Goal: Communication & Community: Answer question/provide support

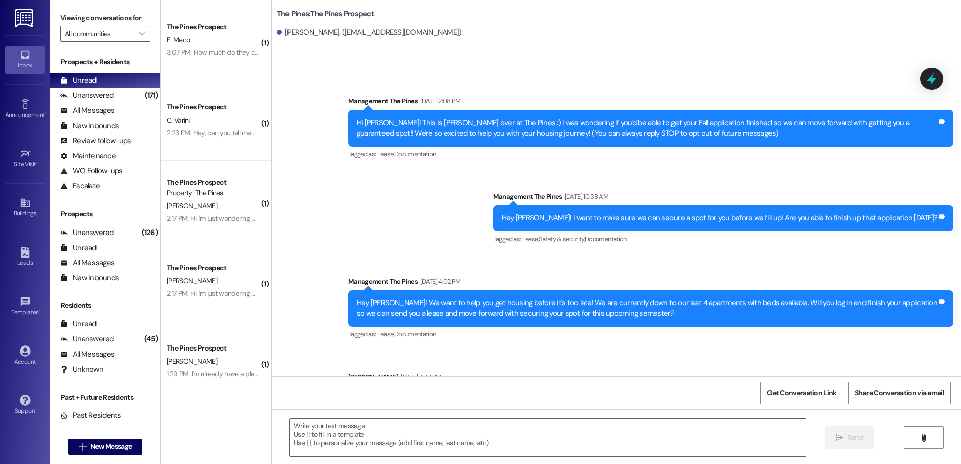
scroll to position [165, 0]
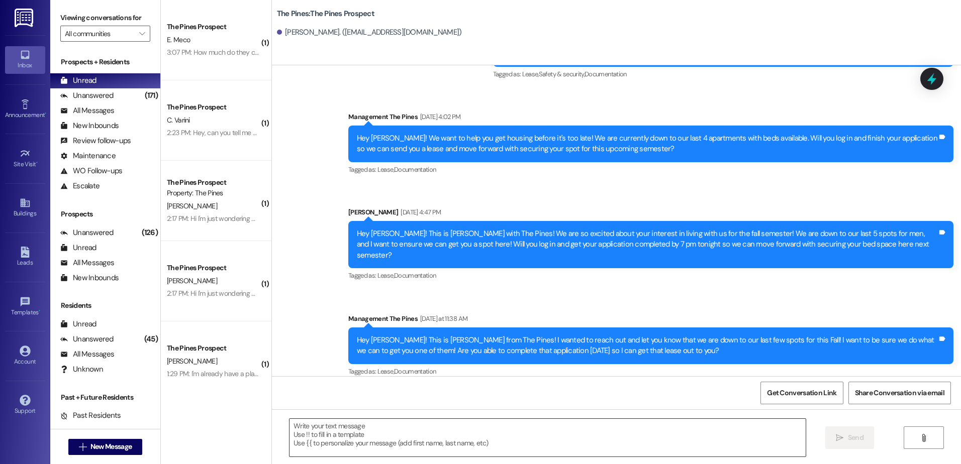
click at [390, 431] on textarea at bounding box center [546, 438] width 515 height 38
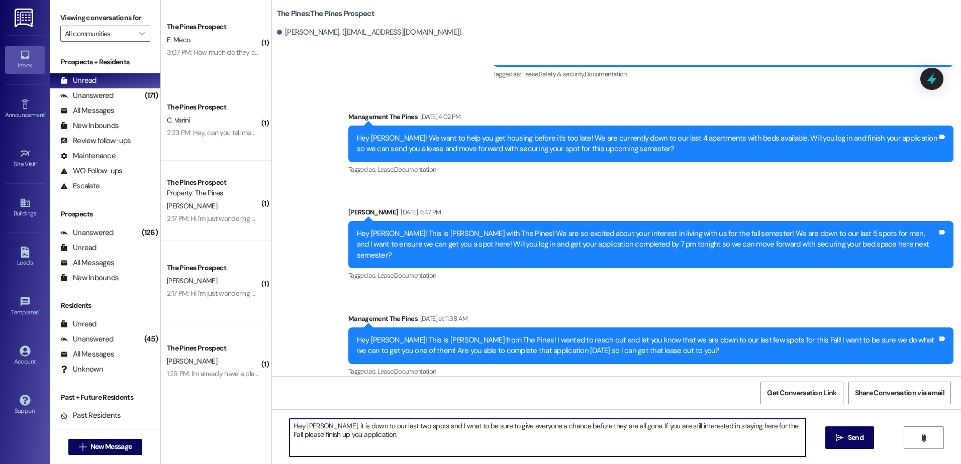
click at [761, 426] on textarea "Hey [PERSON_NAME], it is down to our last two spots and I wnat to be sure to gi…" at bounding box center [546, 438] width 515 height 38
click at [389, 441] on textarea "Hey [PERSON_NAME], it is down to our last two spots and I wnat to be sure to gi…" at bounding box center [546, 438] width 515 height 38
click at [377, 437] on textarea "Hey [PERSON_NAME], it is down to our last two spots and I want to be sure to gi…" at bounding box center [546, 438] width 515 height 38
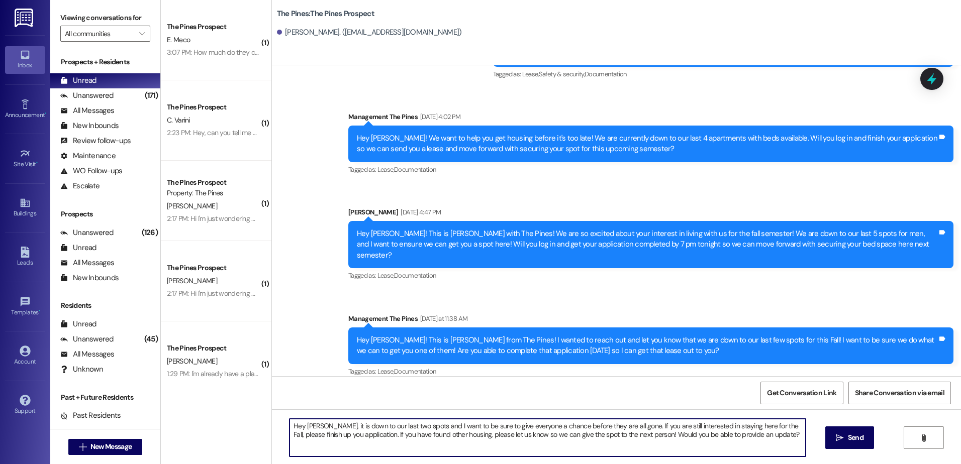
drag, startPoint x: 743, startPoint y: 434, endPoint x: 285, endPoint y: 425, distance: 457.8
click at [289, 425] on textarea "Hey [PERSON_NAME], it is down to our last two spots and I want to be sure to gi…" at bounding box center [546, 438] width 515 height 38
type textarea "Hey [PERSON_NAME], it is down to our last two spots and I want to be sure to gi…"
click at [826, 439] on button " Send" at bounding box center [849, 438] width 49 height 23
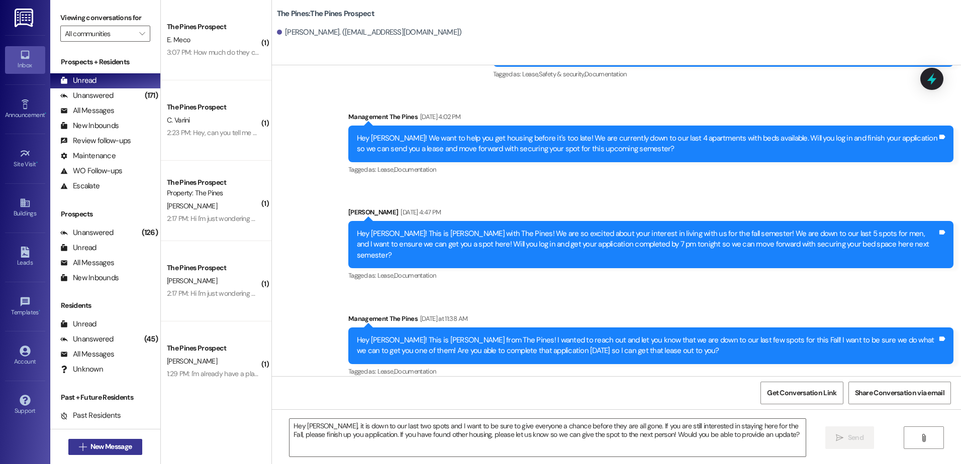
click at [93, 449] on span "New Message" at bounding box center [110, 447] width 41 height 11
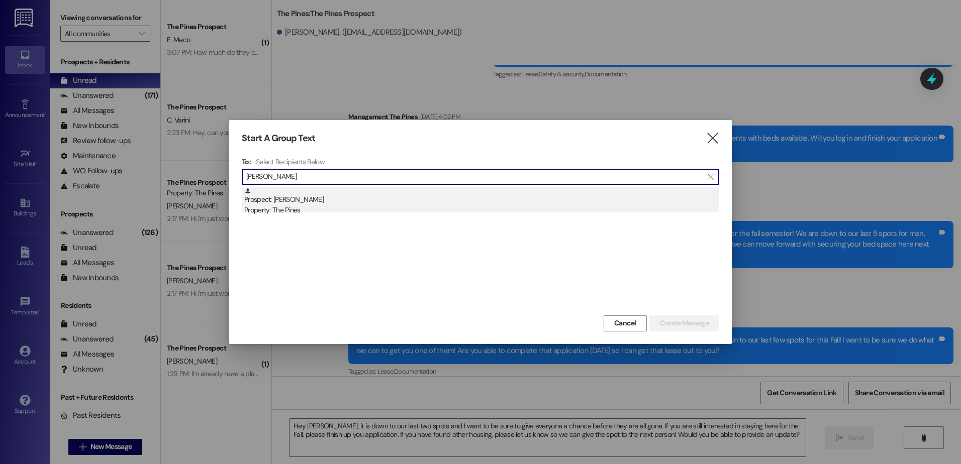
type input "[PERSON_NAME]"
click at [319, 202] on div "Prospect: [PERSON_NAME] Property: The Pines" at bounding box center [481, 201] width 475 height 29
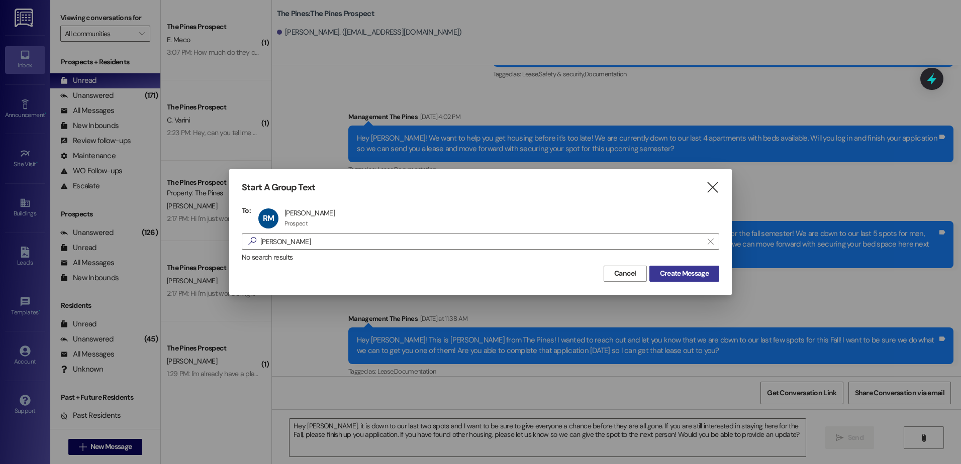
click at [660, 273] on span "Create Message" at bounding box center [684, 273] width 49 height 11
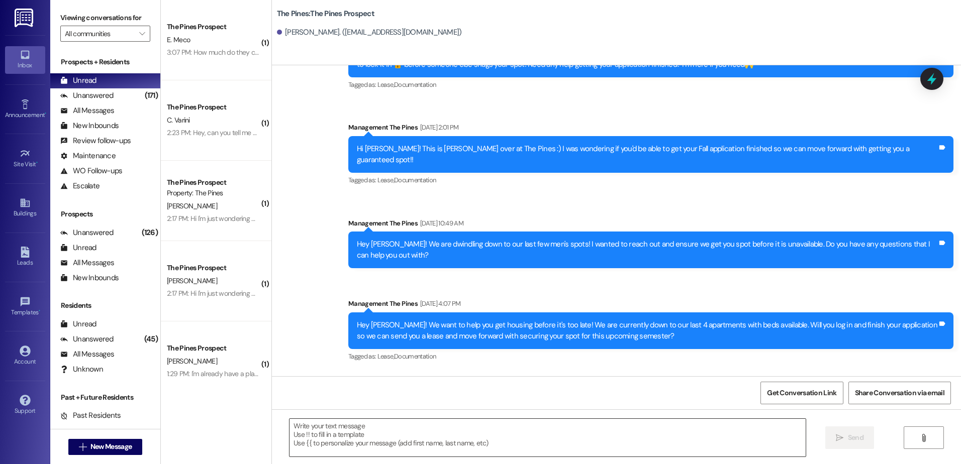
click at [504, 448] on textarea at bounding box center [546, 438] width 515 height 38
paste textarea "Hey [PERSON_NAME], it is down to our last two spots and I want to be sure to gi…"
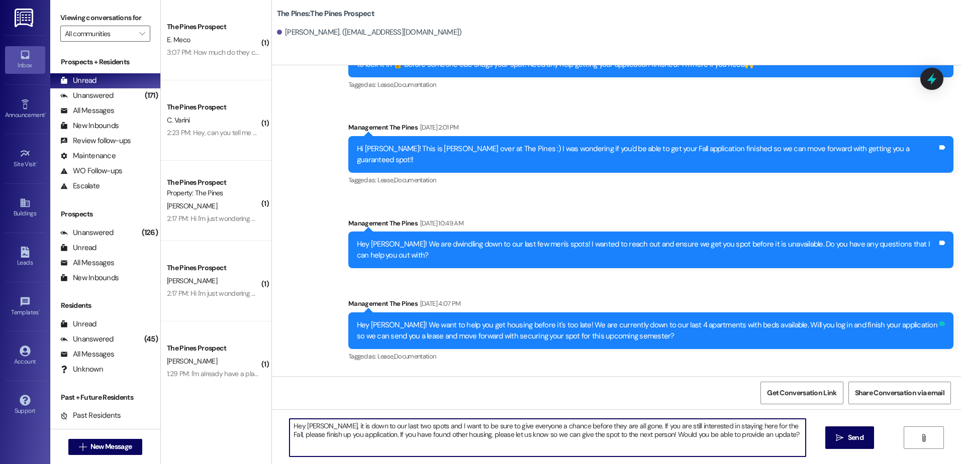
type textarea "Hey [PERSON_NAME], it is down to our last two spots and I want to be sure to gi…"
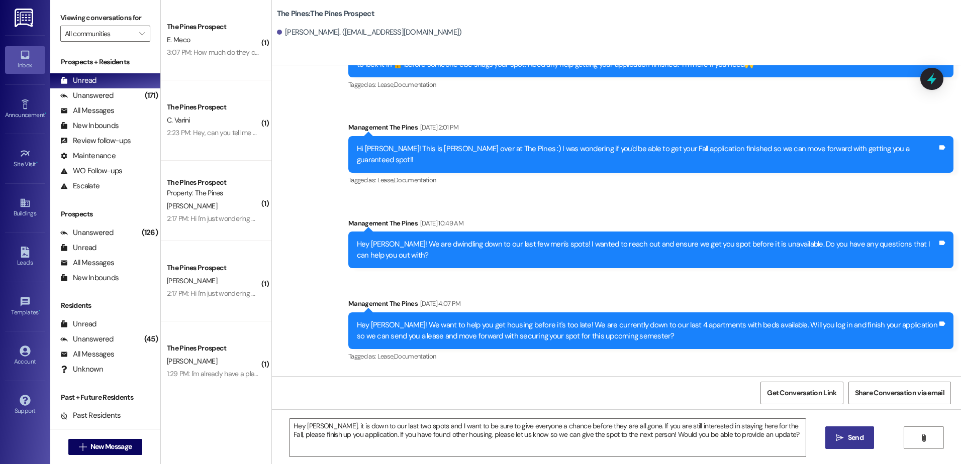
click at [855, 443] on button " Send" at bounding box center [849, 438] width 49 height 23
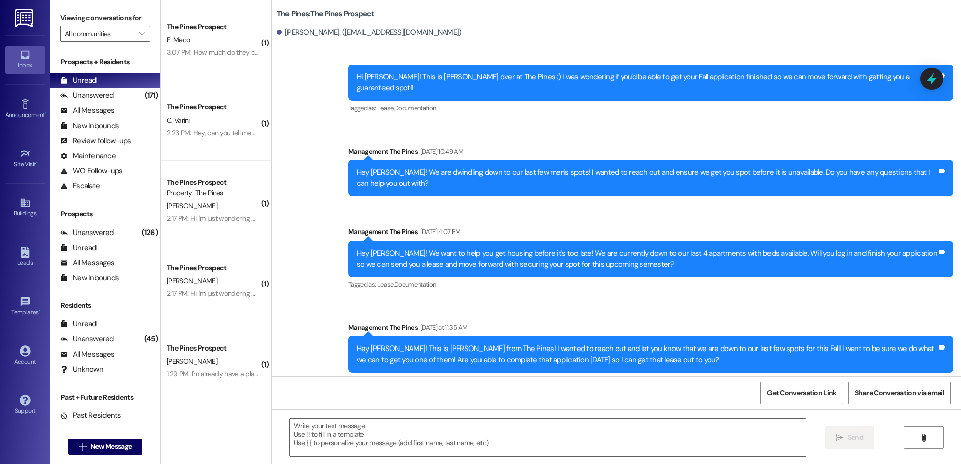
scroll to position [326, 0]
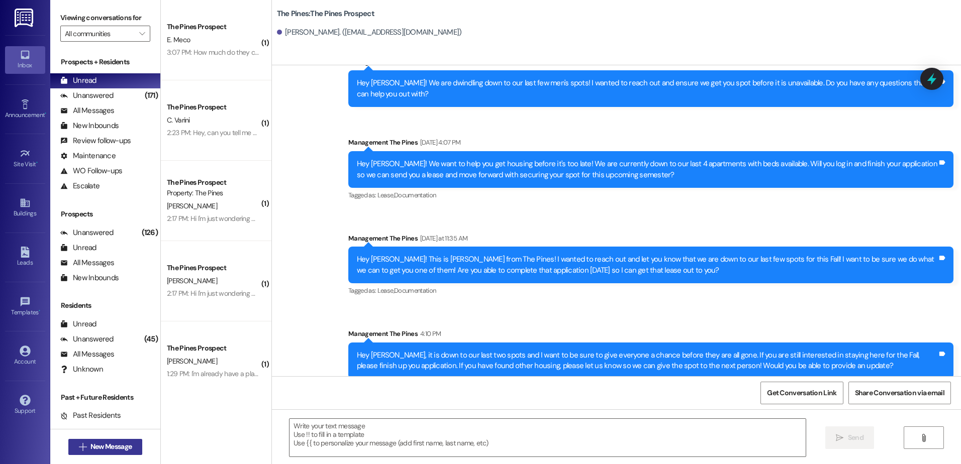
click at [79, 446] on icon "" at bounding box center [83, 447] width 8 height 8
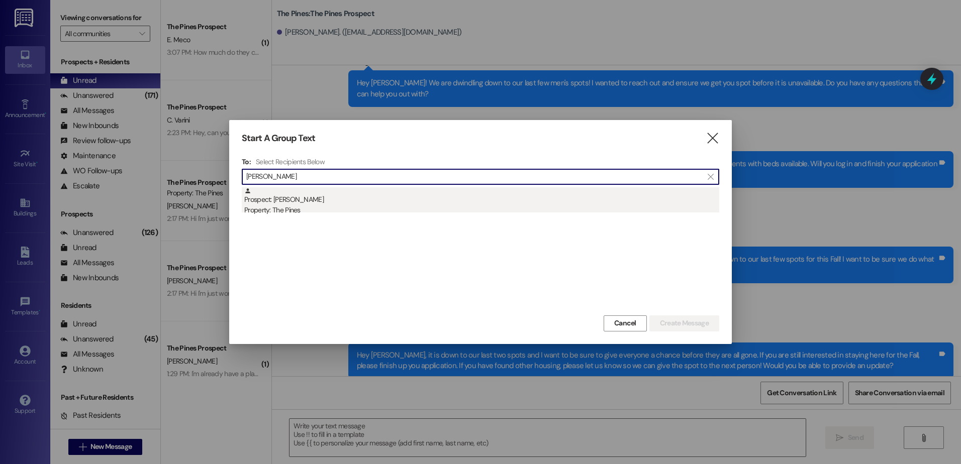
type input "[PERSON_NAME]"
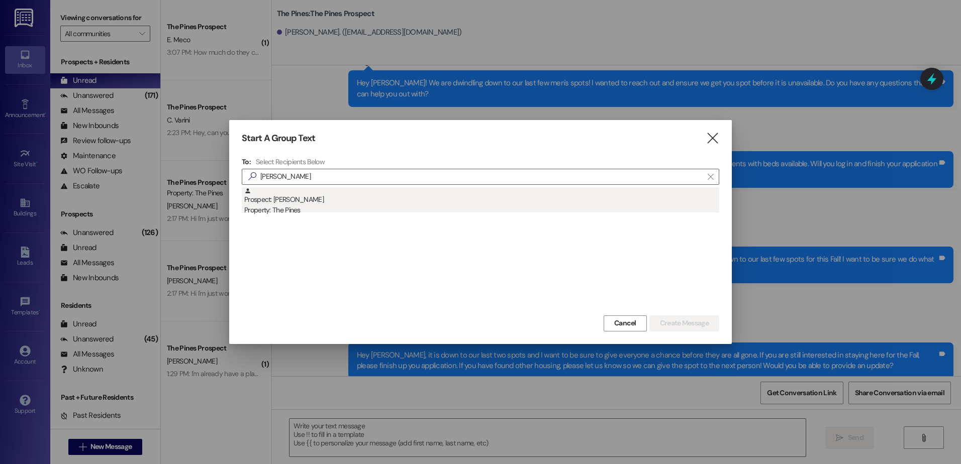
click at [343, 207] on div "Property: The Pines" at bounding box center [481, 210] width 475 height 11
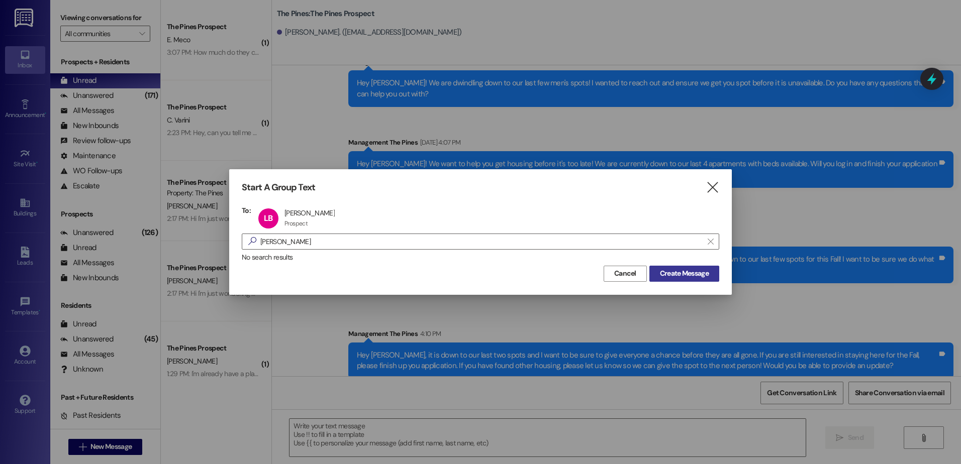
click at [689, 274] on span "Create Message" at bounding box center [684, 273] width 49 height 11
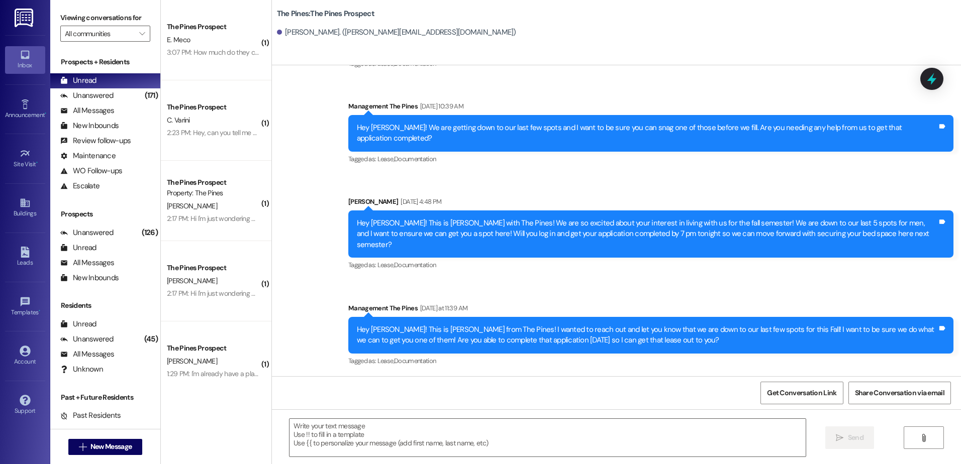
scroll to position [150, 0]
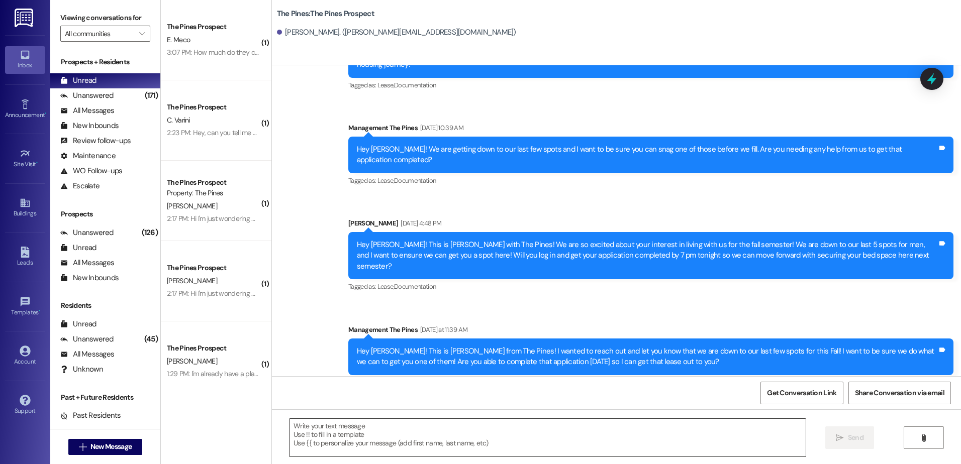
click at [396, 427] on textarea at bounding box center [546, 438] width 515 height 38
paste textarea "Hey [PERSON_NAME], it is down to our last two spots and I want to be sure to gi…"
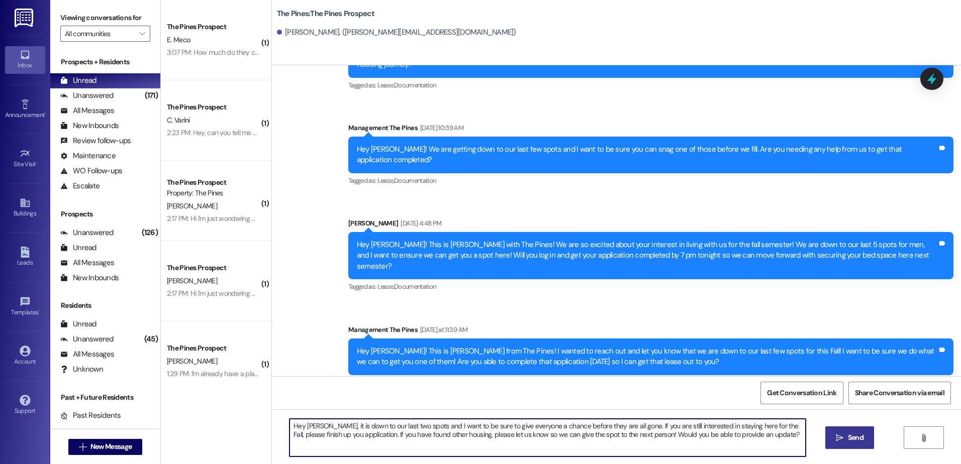
drag, startPoint x: 312, startPoint y: 428, endPoint x: 326, endPoint y: 427, distance: 14.1
click at [313, 427] on textarea "Hey [PERSON_NAME], it is down to our last two spots and I want to be sure to gi…" at bounding box center [546, 438] width 515 height 38
drag, startPoint x: 762, startPoint y: 437, endPoint x: 235, endPoint y: 422, distance: 526.7
click at [235, 422] on div "( 1 ) The Pines Prospect E. Meco 3:07 PM: How much do they cost? 3:07 PM: How m…" at bounding box center [561, 232] width 800 height 464
type textarea "Hey [PERSON_NAME], it is down to our last two spots and I want to be sure to gi…"
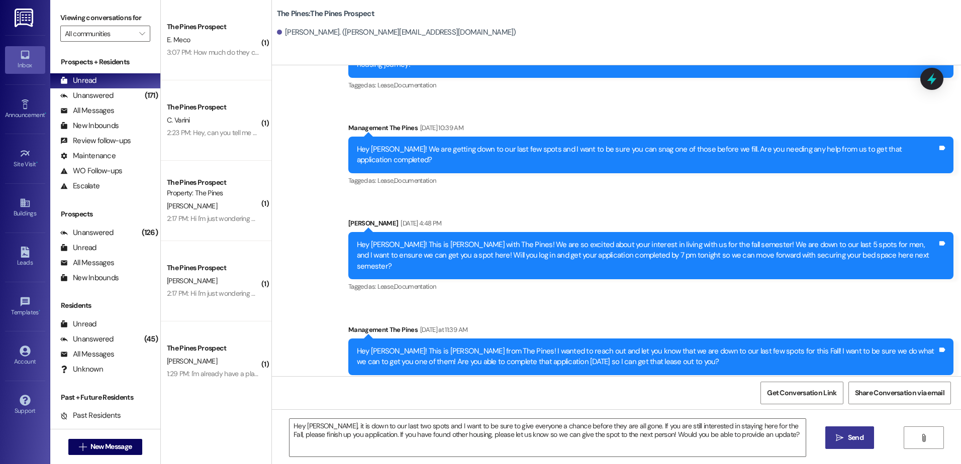
click at [837, 435] on icon "" at bounding box center [840, 438] width 8 height 8
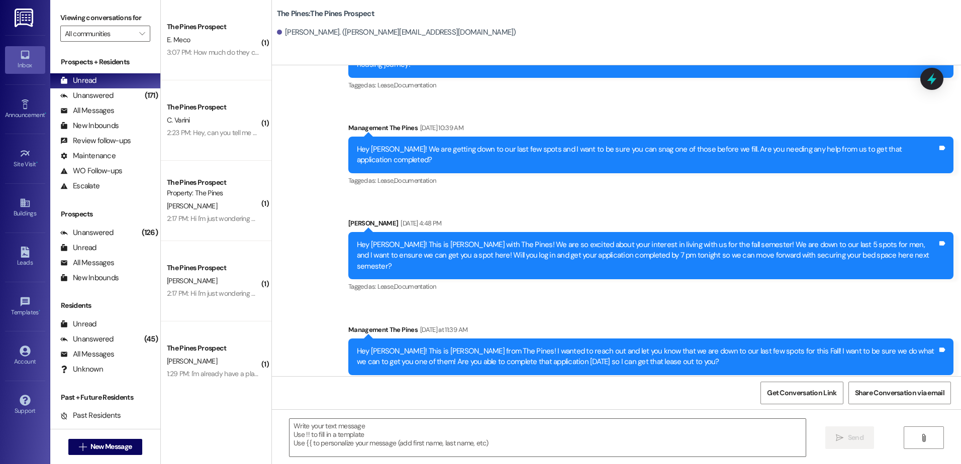
scroll to position [231, 0]
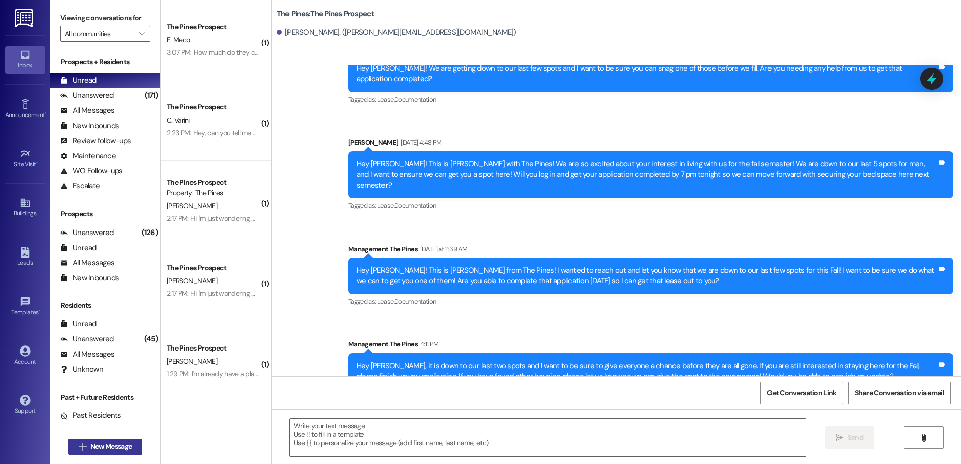
click at [92, 450] on span "New Message" at bounding box center [110, 447] width 41 height 11
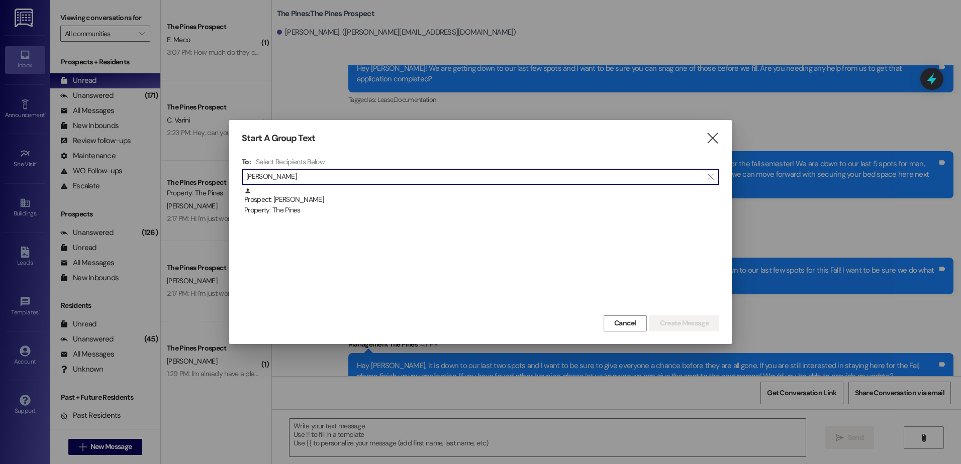
type input "[PERSON_NAME]"
click at [358, 191] on div "Prospect: [PERSON_NAME] Property: The Pines" at bounding box center [481, 201] width 475 height 29
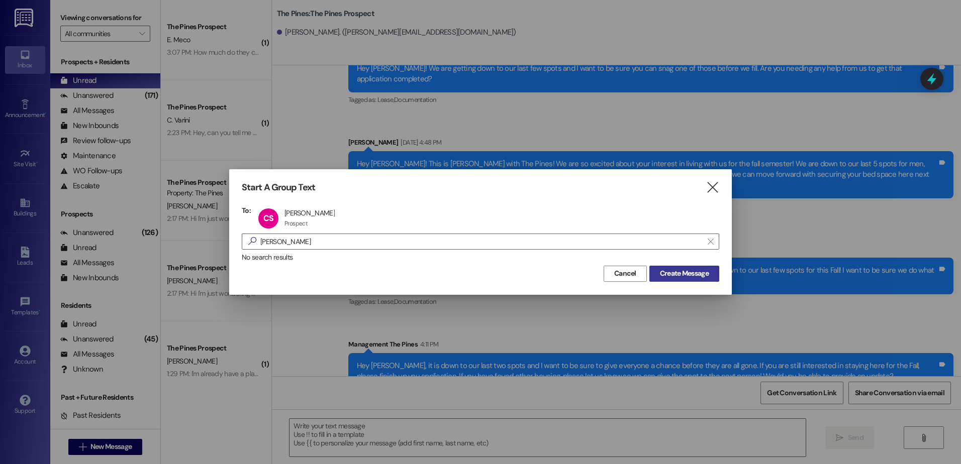
click at [678, 271] on span "Create Message" at bounding box center [684, 273] width 49 height 11
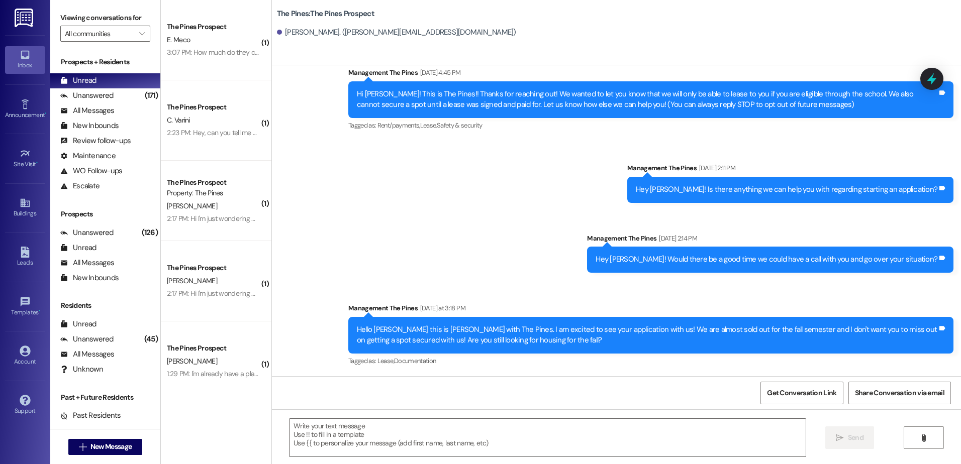
scroll to position [29, 0]
click at [381, 428] on textarea at bounding box center [546, 438] width 515 height 38
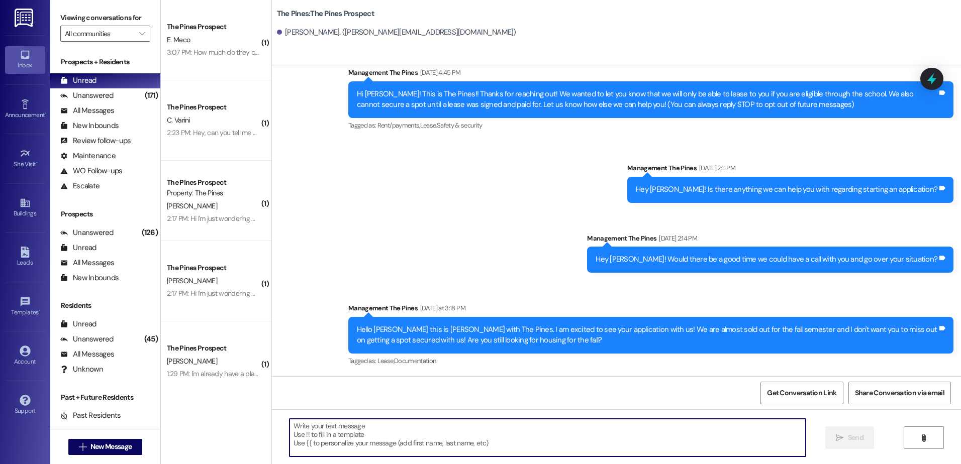
paste textarea "Hey [PERSON_NAME], it is down to our last two spots and I want to be sure to gi…"
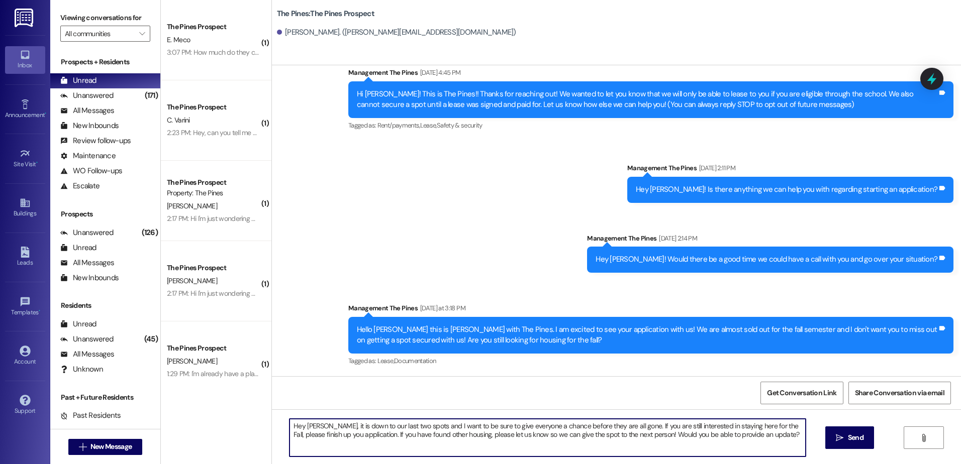
click at [321, 425] on textarea "Hey [PERSON_NAME], it is down to our last two spots and I want to be sure to gi…" at bounding box center [546, 438] width 515 height 38
drag, startPoint x: 766, startPoint y: 443, endPoint x: 268, endPoint y: 414, distance: 498.7
click at [272, 414] on div "Hey [PERSON_NAME], it is down to our last two spots and I want to be sure to gi…" at bounding box center [616, 446] width 689 height 75
type textarea "Hey [PERSON_NAME], it is down to our last two spots and I want to be sure to gi…"
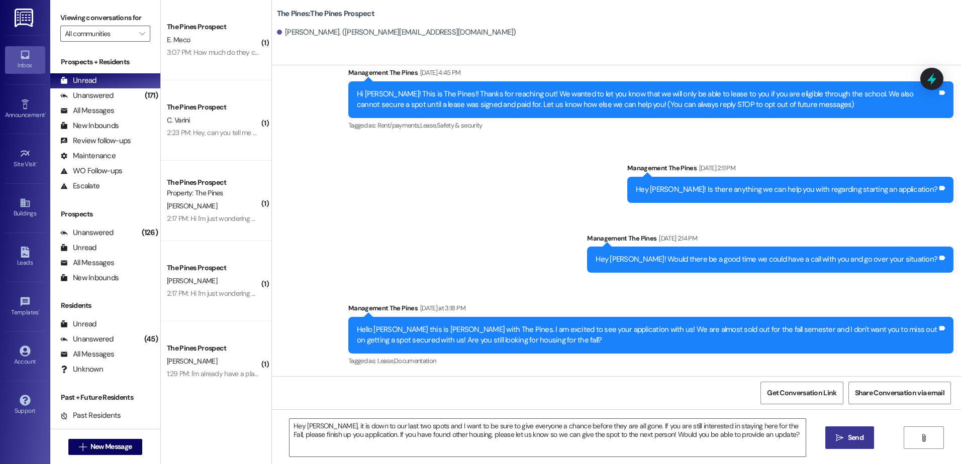
click at [839, 439] on icon "" at bounding box center [840, 438] width 8 height 8
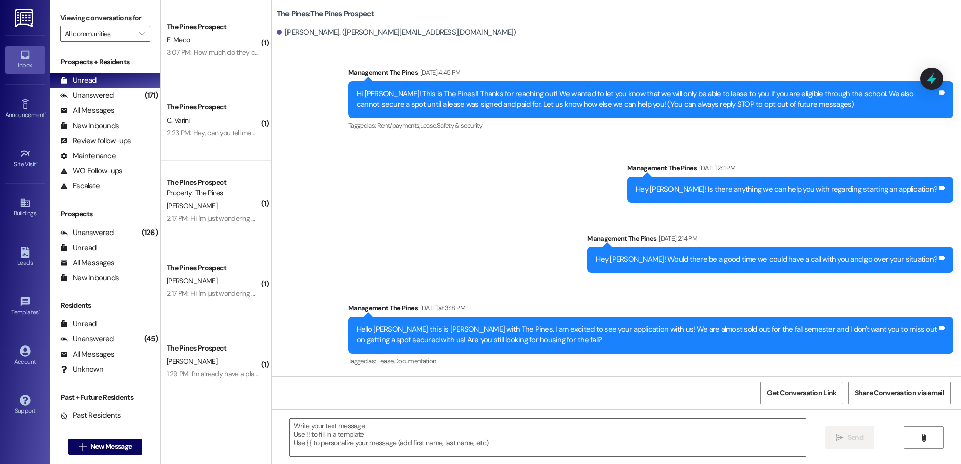
scroll to position [110, 0]
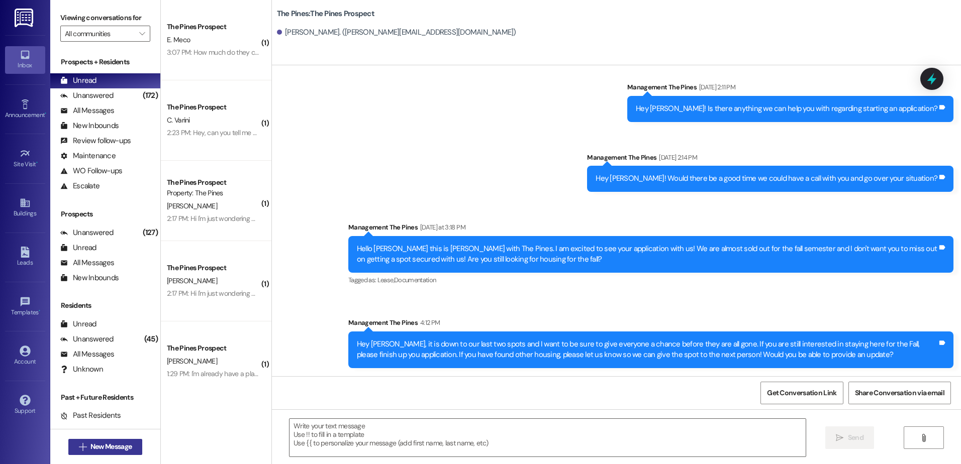
click at [88, 445] on span "New Message" at bounding box center [110, 447] width 45 height 11
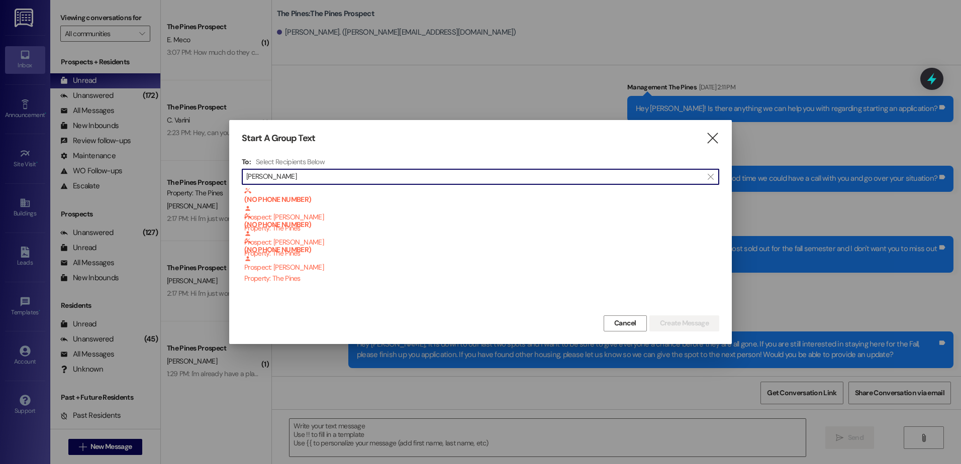
type input "[PERSON_NAME]"
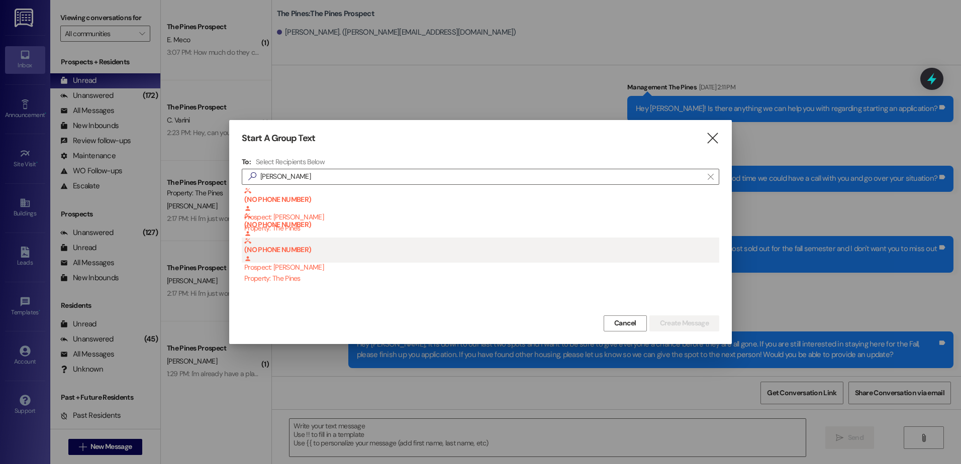
click at [321, 242] on b "(NO PHONE NUMBER)" at bounding box center [481, 246] width 475 height 17
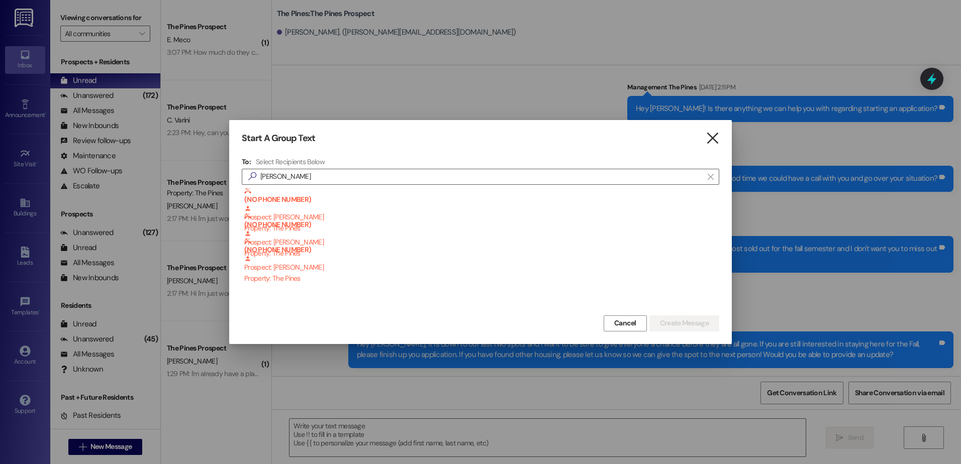
click at [712, 140] on icon "" at bounding box center [712, 138] width 14 height 11
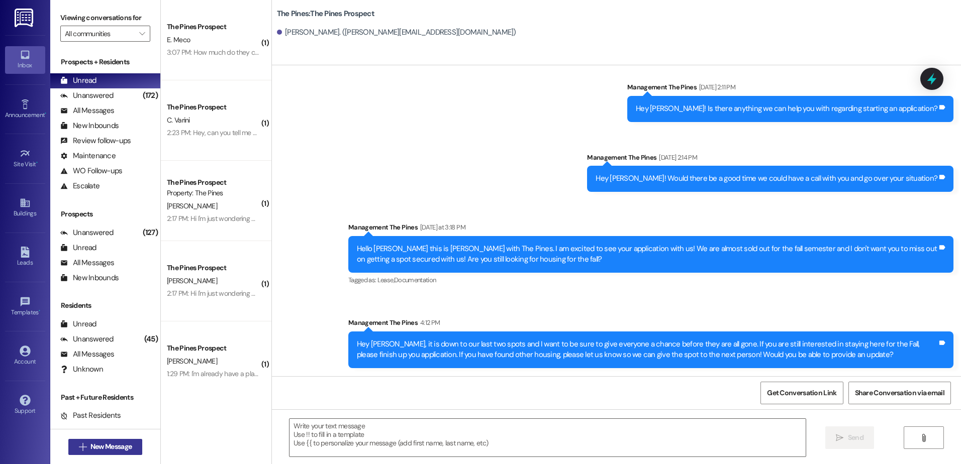
click at [125, 449] on span "New Message" at bounding box center [110, 447] width 41 height 11
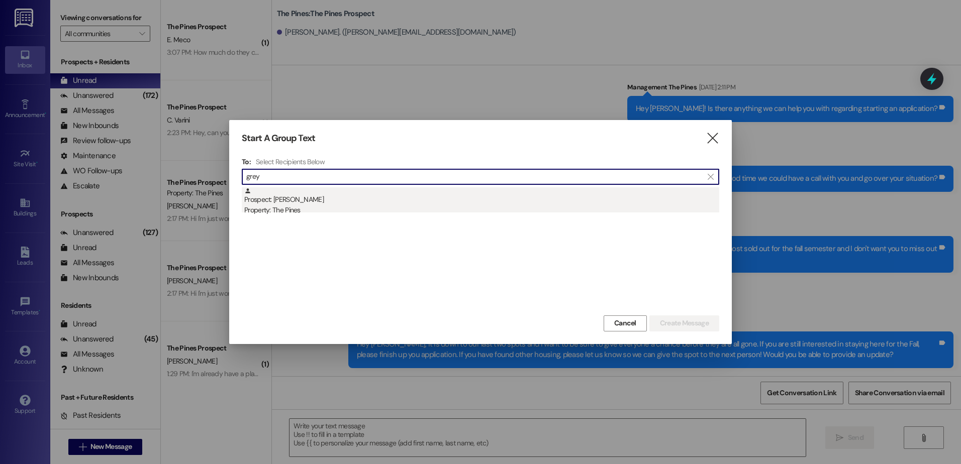
type input "grey"
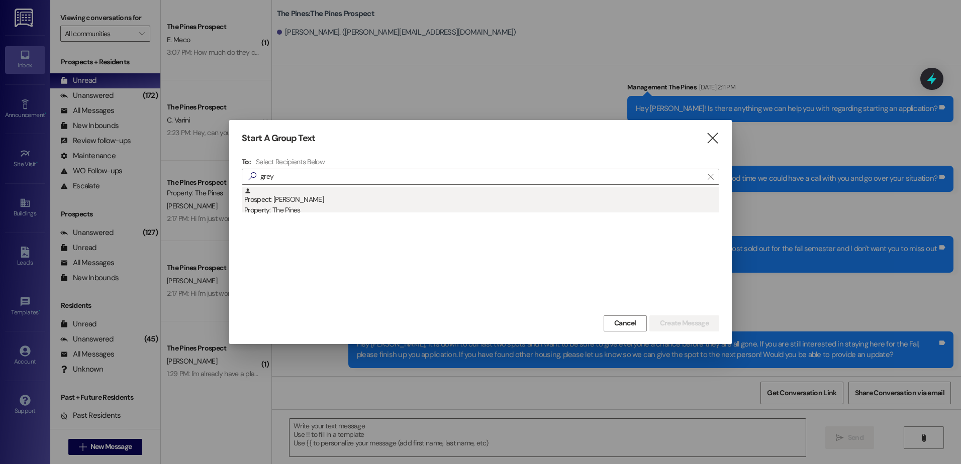
click at [328, 196] on div "Prospect: [PERSON_NAME] Property: The Pines" at bounding box center [481, 201] width 475 height 29
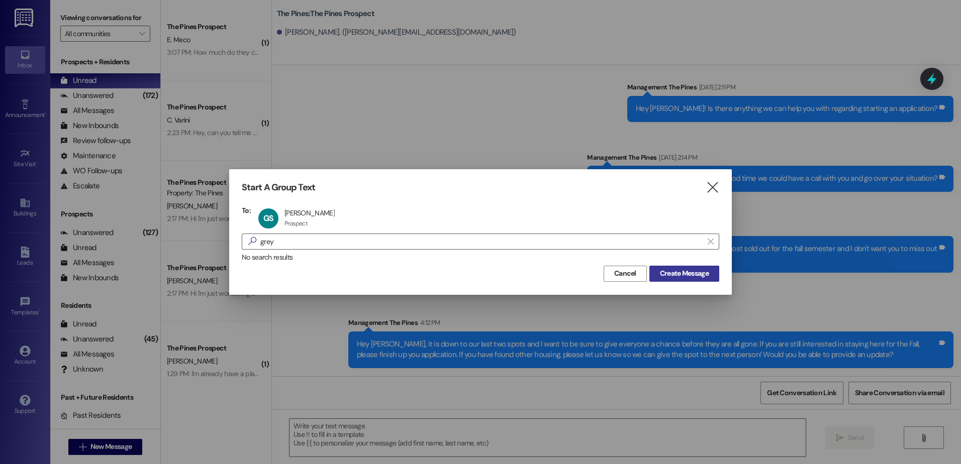
click at [678, 279] on span "Create Message" at bounding box center [684, 273] width 49 height 11
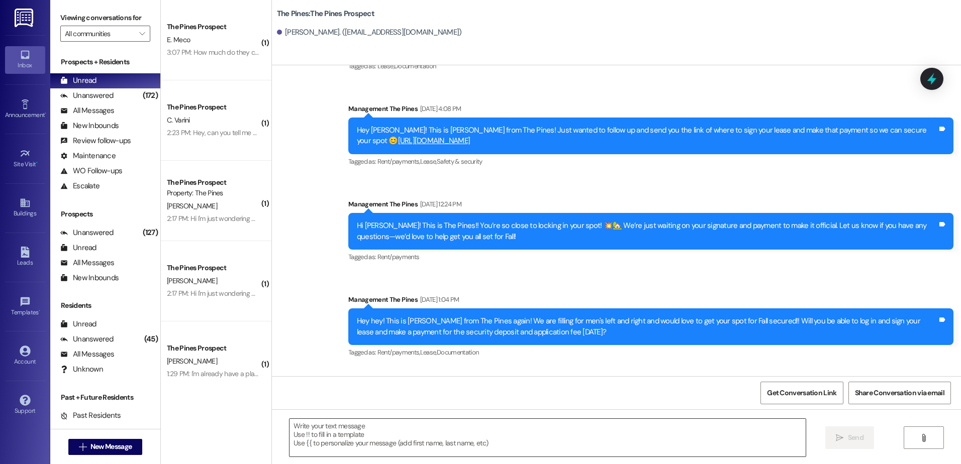
click at [361, 436] on textarea at bounding box center [546, 438] width 515 height 38
paste textarea "Hey [PERSON_NAME], it is down to our last two spots and I want to be sure to gi…"
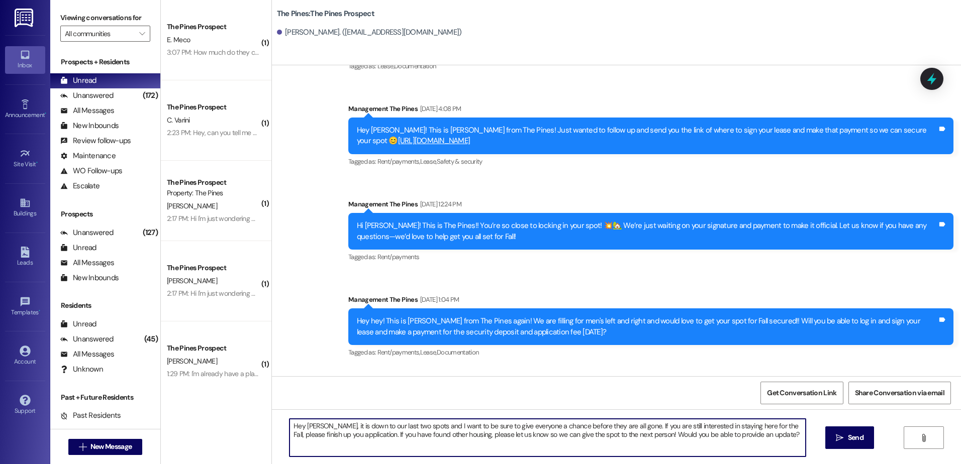
click at [313, 426] on textarea "Hey [PERSON_NAME], it is down to our last two spots and I want to be sure to gi…" at bounding box center [546, 438] width 515 height 38
click at [356, 437] on textarea "Hey [PERSON_NAME], it is down to our last two spots and I want to be sure to gi…" at bounding box center [546, 438] width 515 height 38
drag, startPoint x: 753, startPoint y: 439, endPoint x: 284, endPoint y: 427, distance: 468.9
click at [289, 427] on textarea "Hey [PERSON_NAME], it is down to our last two spots and I want to be sure to gi…" at bounding box center [546, 438] width 515 height 38
type textarea "Hey [PERSON_NAME], it is down to our last two spots and I want to be sure to gi…"
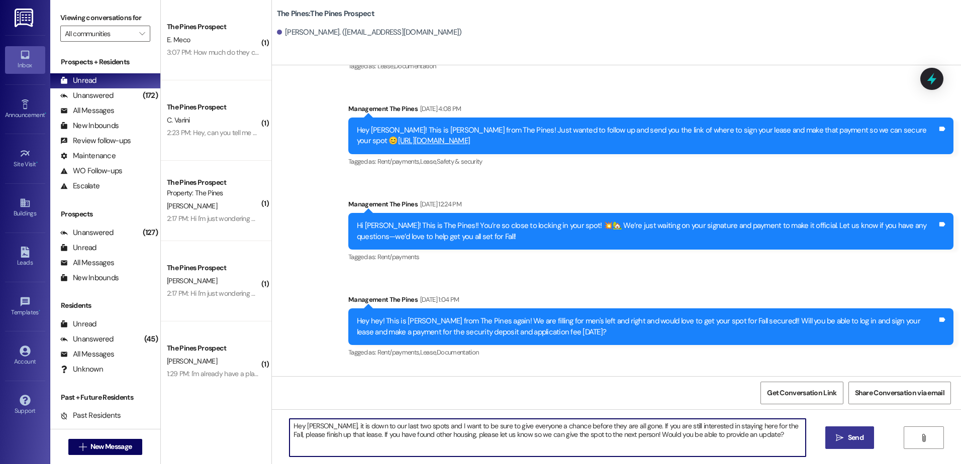
click at [841, 436] on icon "" at bounding box center [840, 438] width 8 height 8
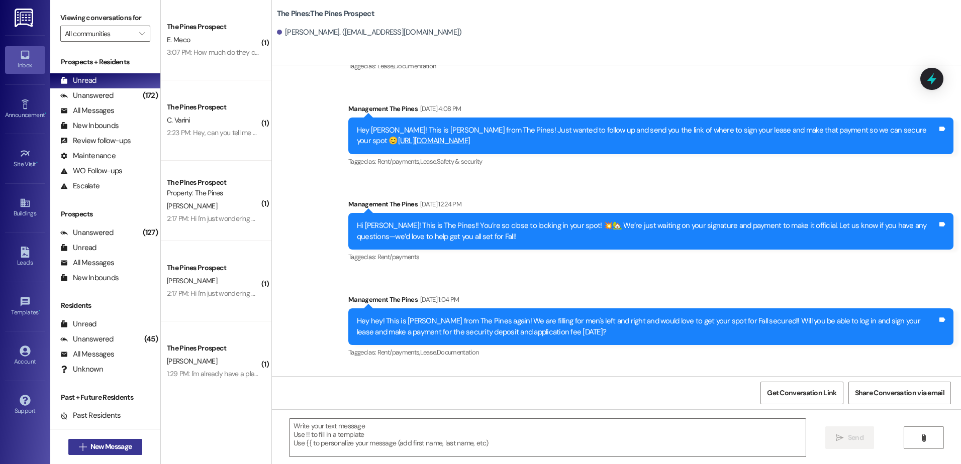
click at [126, 444] on span "New Message" at bounding box center [110, 447] width 41 height 11
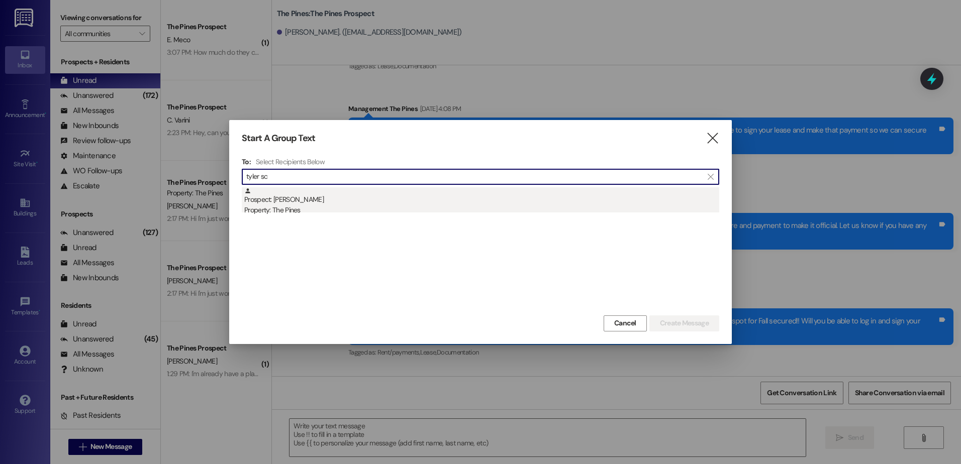
type input "tyler sc"
click at [335, 199] on div "Prospect: [PERSON_NAME] Property: The Pines" at bounding box center [481, 201] width 475 height 29
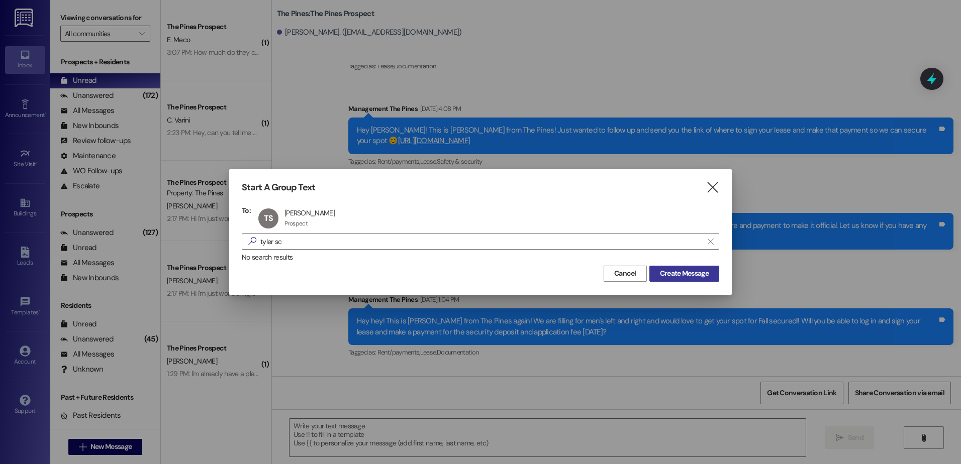
click at [681, 272] on span "Create Message" at bounding box center [684, 273] width 49 height 11
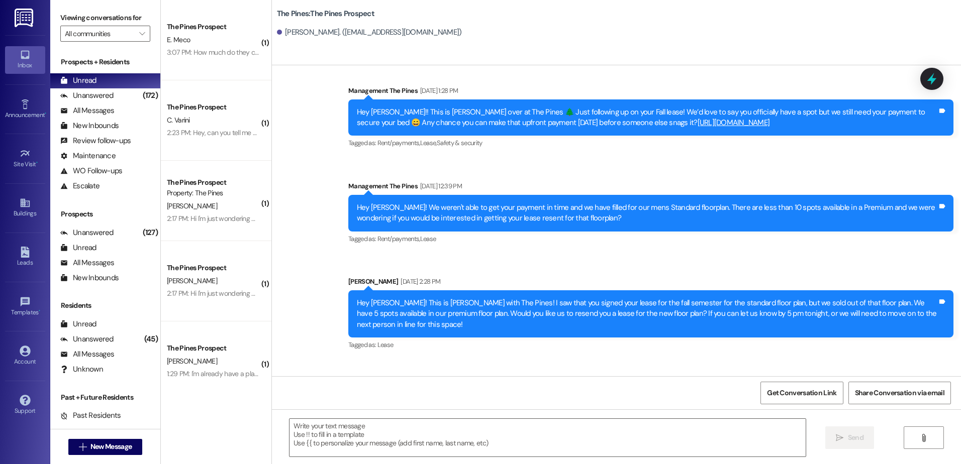
scroll to position [818, 0]
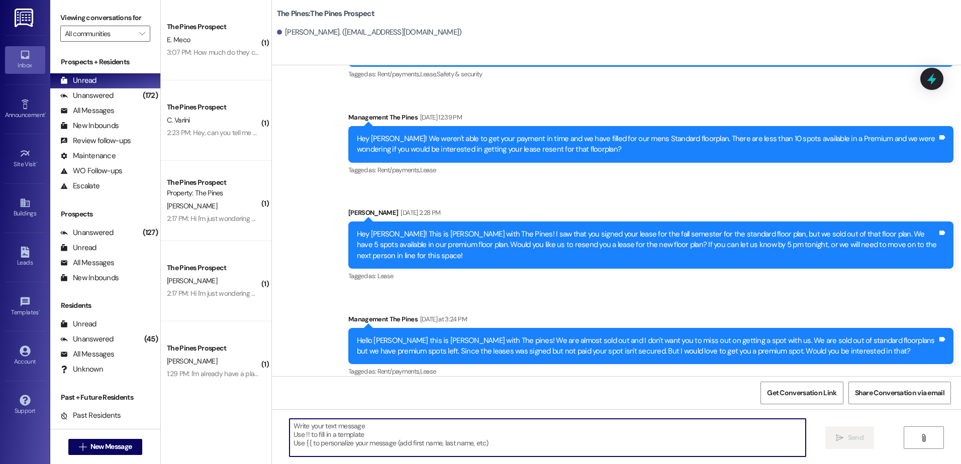
click at [362, 426] on textarea at bounding box center [546, 438] width 515 height 38
paste textarea "Hey [PERSON_NAME], it is down to our last two spots and I want to be sure to gi…"
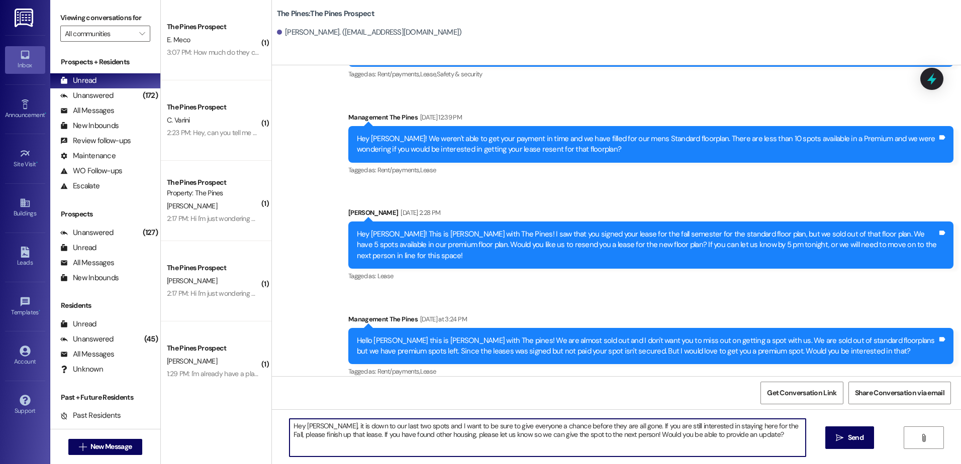
click at [322, 426] on textarea "Hey [PERSON_NAME], it is down to our last two spots and I want to be sure to gi…" at bounding box center [546, 438] width 515 height 38
click at [324, 436] on textarea "Hey [PERSON_NAME], it is down to our last two spots and I want to be sure to gi…" at bounding box center [546, 438] width 515 height 38
drag, startPoint x: 344, startPoint y: 446, endPoint x: 281, endPoint y: 427, distance: 66.1
click at [284, 427] on div "Hey [PERSON_NAME], it is down to our last two spots and I want to be sure to gi…" at bounding box center [542, 438] width 516 height 39
type textarea "Hey [PERSON_NAME], it is down to our last two spots and I want to be sure to gi…"
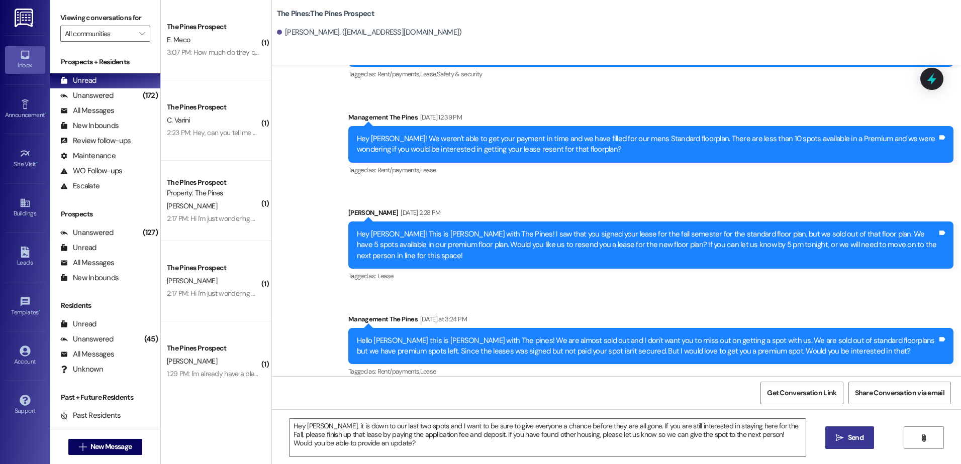
click at [842, 438] on icon "" at bounding box center [840, 438] width 8 height 8
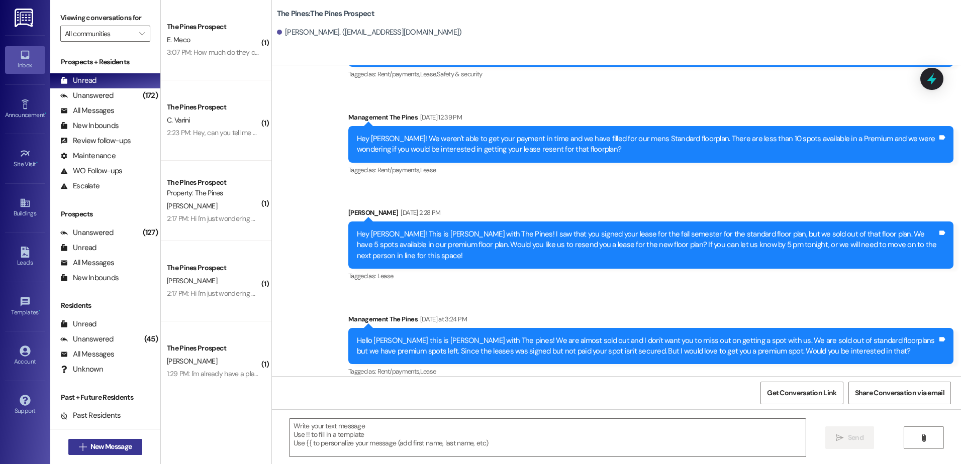
click at [109, 443] on span "New Message" at bounding box center [110, 447] width 41 height 11
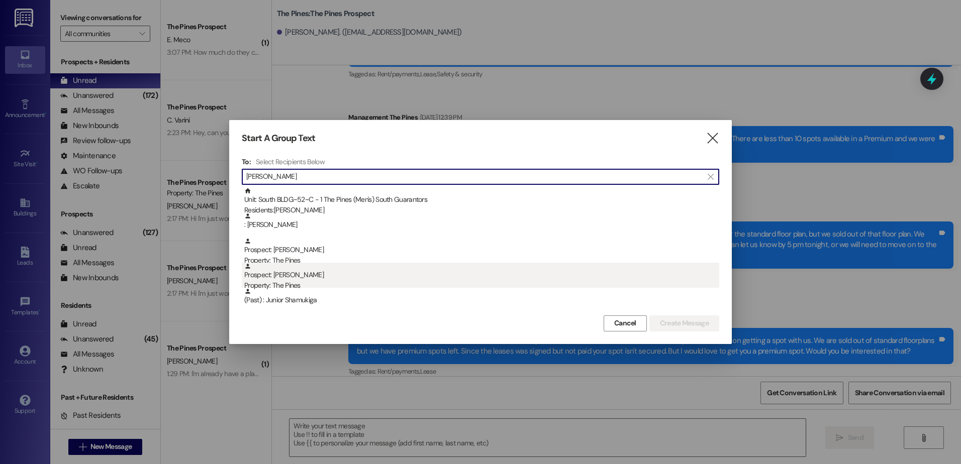
type input "[PERSON_NAME]"
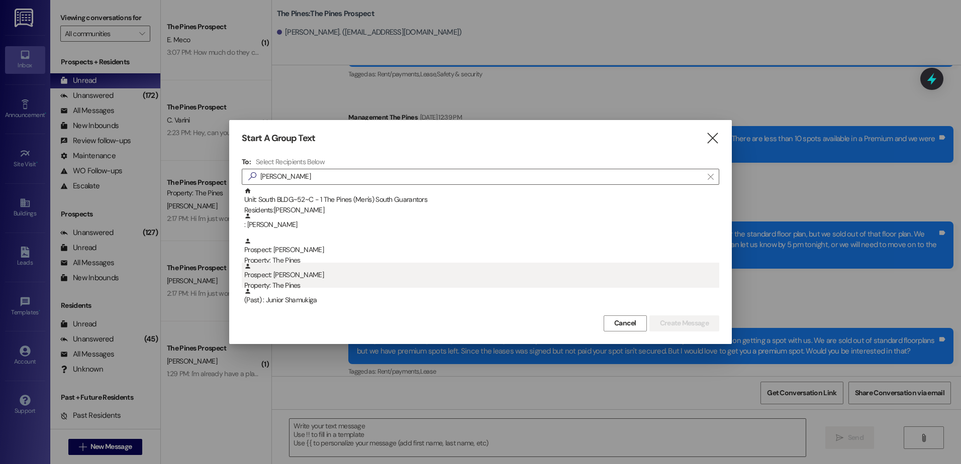
click at [378, 272] on div "Prospect: [PERSON_NAME] Property: The Pines" at bounding box center [481, 277] width 475 height 29
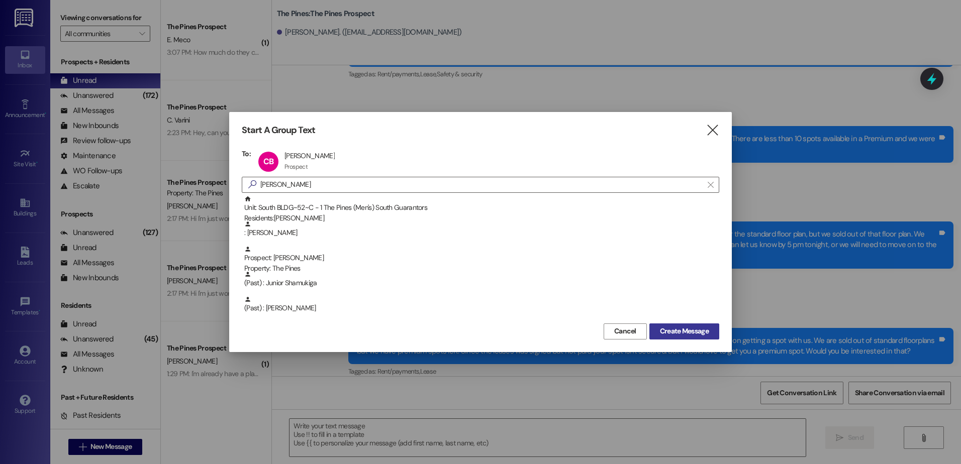
click at [678, 329] on span "Create Message" at bounding box center [684, 331] width 49 height 11
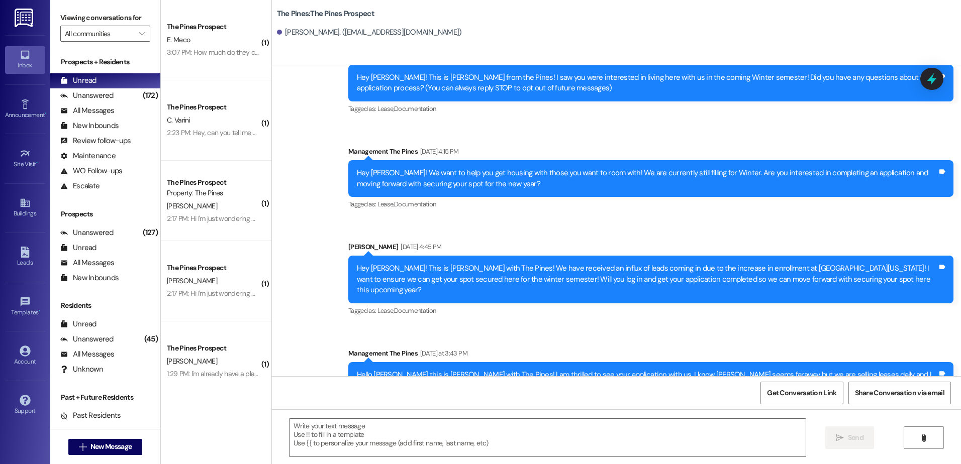
scroll to position [90, 0]
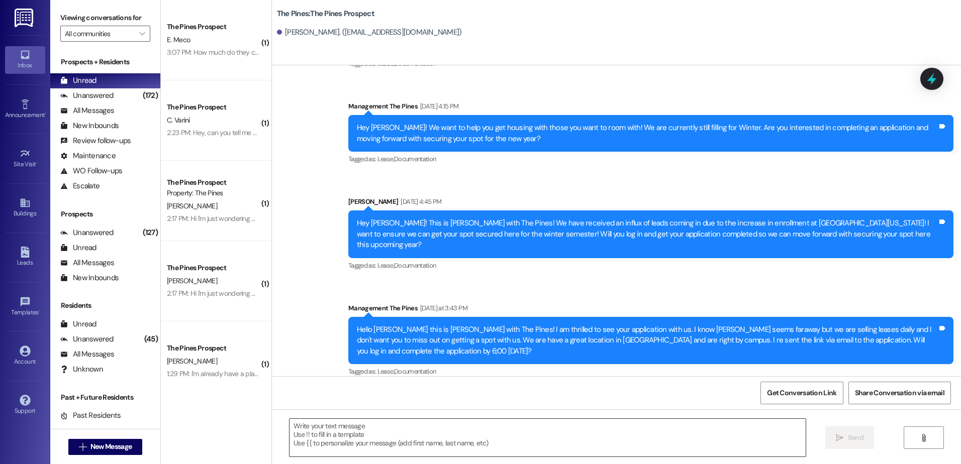
click at [396, 432] on textarea at bounding box center [546, 438] width 515 height 38
paste textarea "Hey [PERSON_NAME], it is down to our last two spots and I want to be sure to gi…"
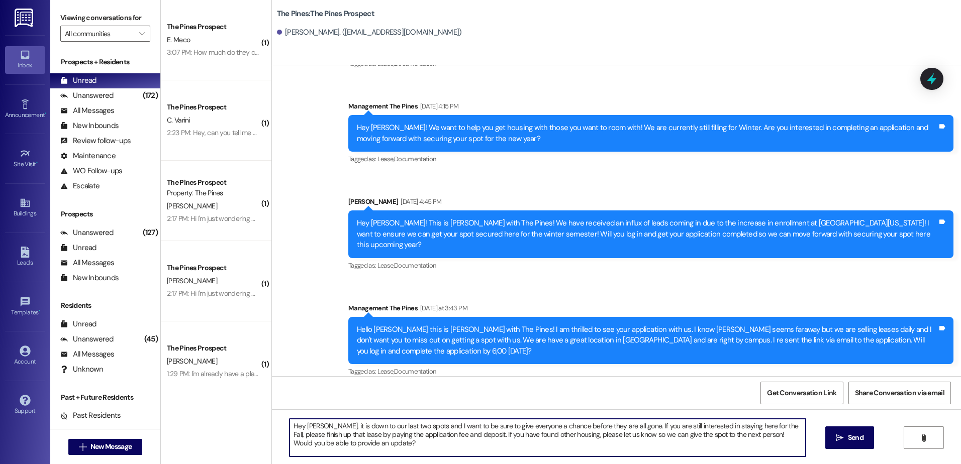
click at [311, 425] on textarea "Hey [PERSON_NAME], it is down to our last two spots and I want to be sure to gi…" at bounding box center [546, 438] width 515 height 38
drag, startPoint x: 463, startPoint y: 435, endPoint x: 316, endPoint y: 437, distance: 147.2
click at [316, 437] on textarea "Hey [PERSON_NAME], it is down to our last two spots and I want to be sure to gi…" at bounding box center [546, 438] width 515 height 38
drag, startPoint x: 768, startPoint y: 440, endPoint x: 285, endPoint y: 423, distance: 483.1
click at [289, 423] on textarea "Hey [PERSON_NAME], it is down to our last two spots and I want to be sure to gi…" at bounding box center [546, 438] width 515 height 38
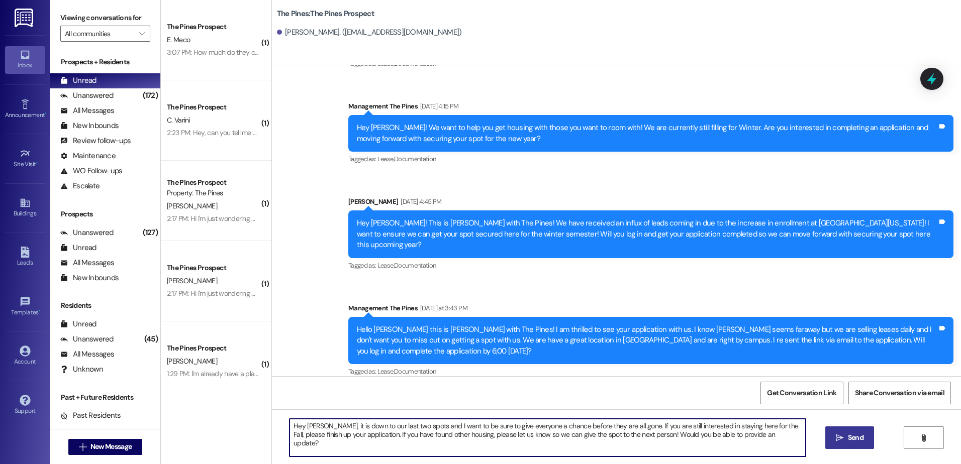
type textarea "Hey [PERSON_NAME], it is down to our last two spots and I want to be sure to gi…"
click at [836, 439] on icon "" at bounding box center [840, 438] width 8 height 8
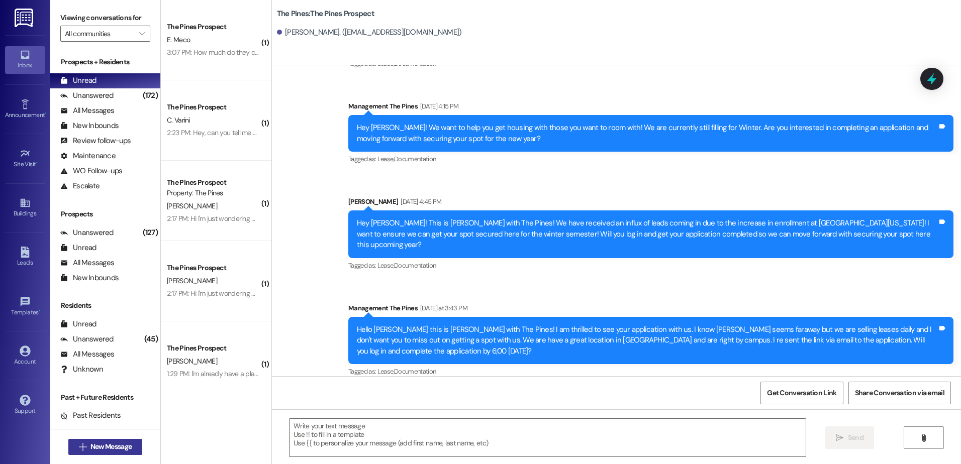
click at [115, 444] on span "New Message" at bounding box center [110, 447] width 41 height 11
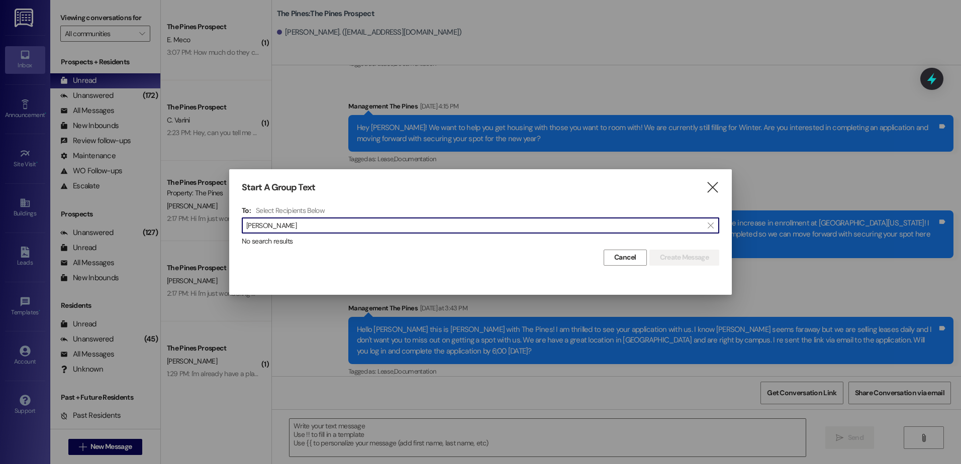
drag, startPoint x: 344, startPoint y: 227, endPoint x: 120, endPoint y: 223, distance: 223.6
click at [120, 223] on div "Start A Group Text  To: Select Recipients Below  [PERSON_NAME]  No search re…" at bounding box center [480, 232] width 961 height 464
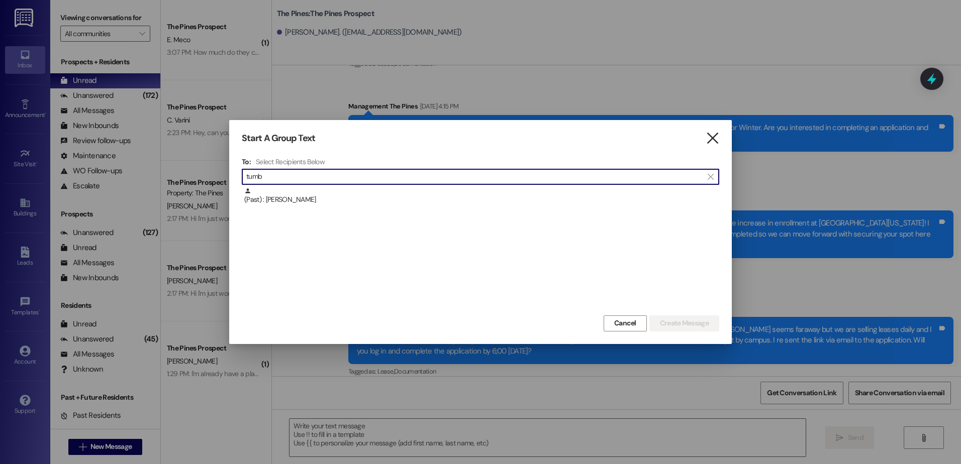
type input "tumb"
click at [711, 137] on icon "" at bounding box center [712, 138] width 14 height 11
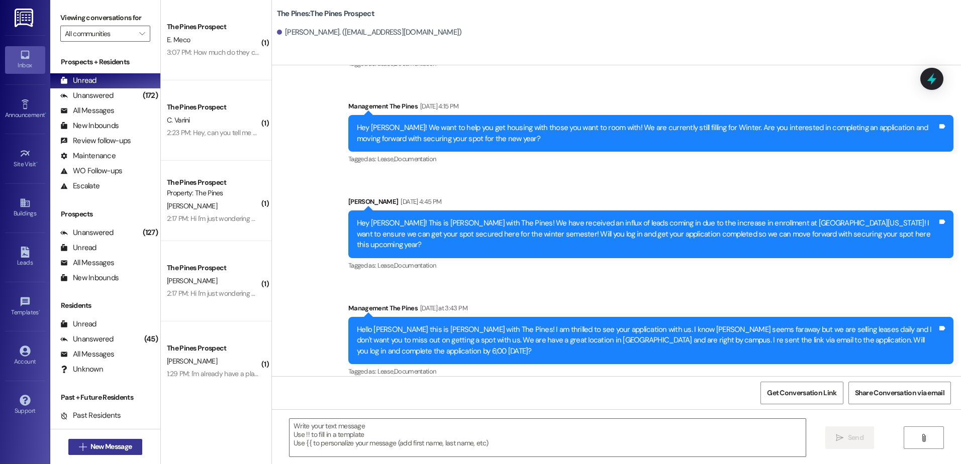
click at [128, 446] on span "New Message" at bounding box center [110, 447] width 41 height 11
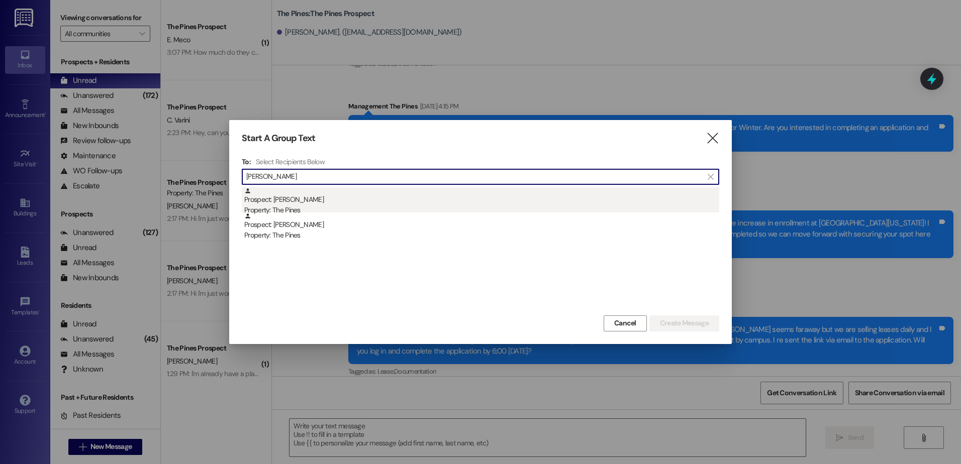
type input "[PERSON_NAME]"
click at [412, 194] on div "Prospect: [PERSON_NAME] Property: The Pines" at bounding box center [481, 201] width 475 height 29
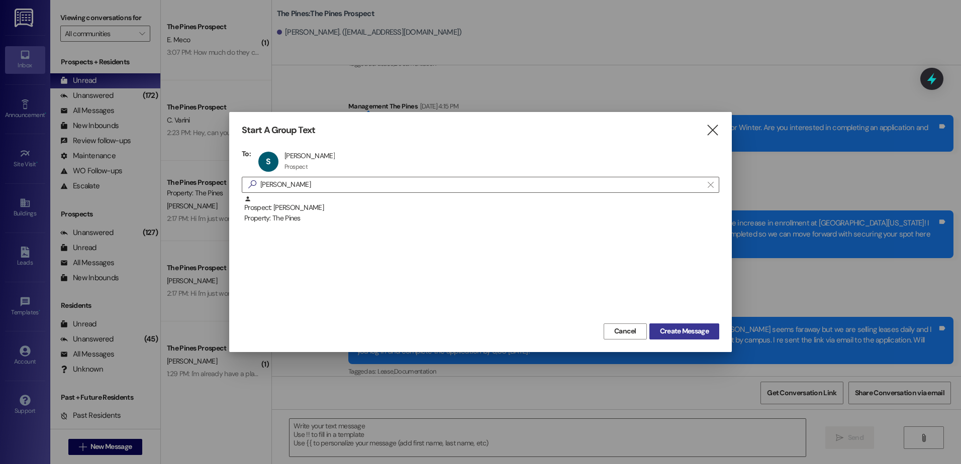
click at [673, 325] on button "Create Message" at bounding box center [684, 332] width 70 height 16
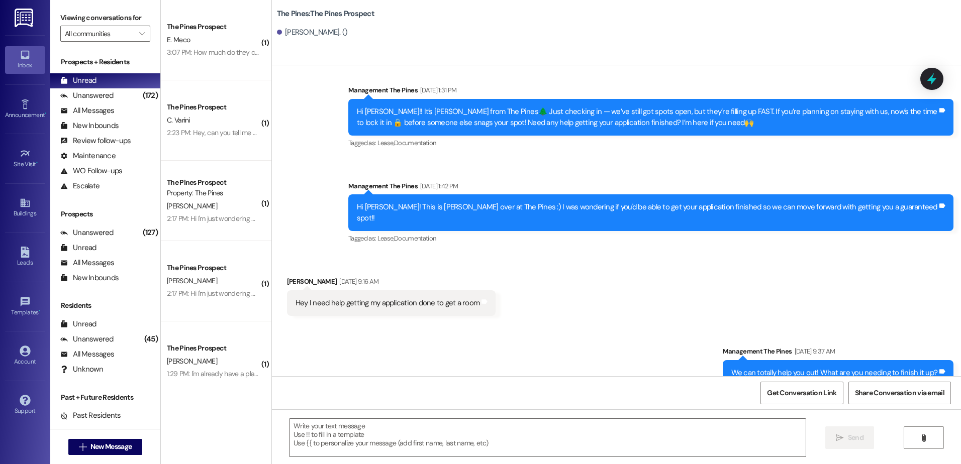
scroll to position [1261, 0]
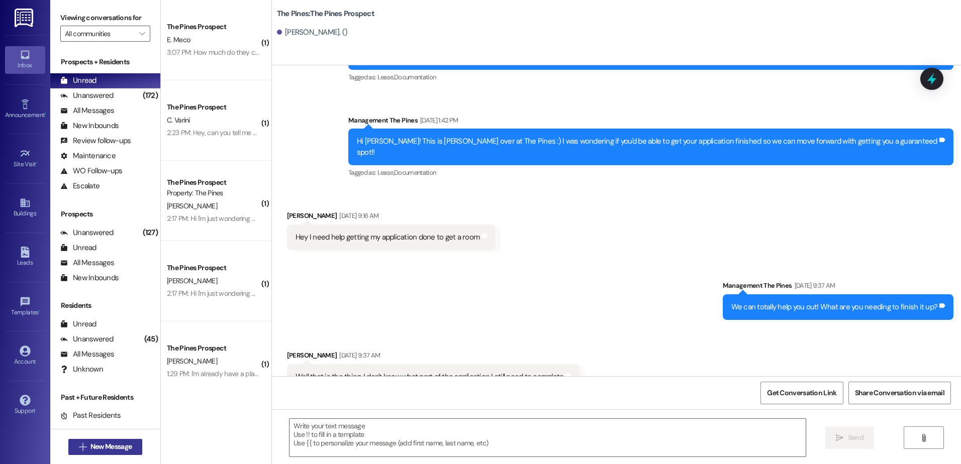
click at [99, 449] on span "New Message" at bounding box center [110, 447] width 41 height 11
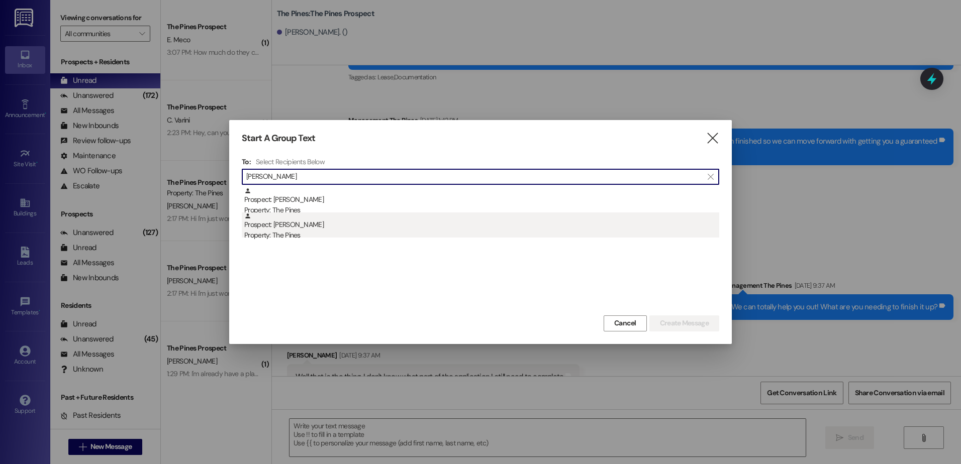
type input "[PERSON_NAME]"
click at [314, 232] on div "Property: The Pines" at bounding box center [481, 235] width 475 height 11
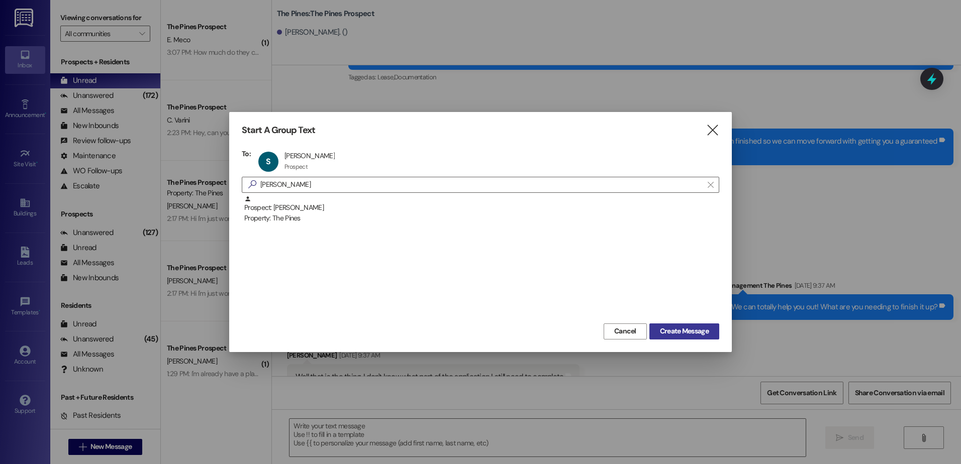
click at [668, 332] on span "Create Message" at bounding box center [684, 331] width 49 height 11
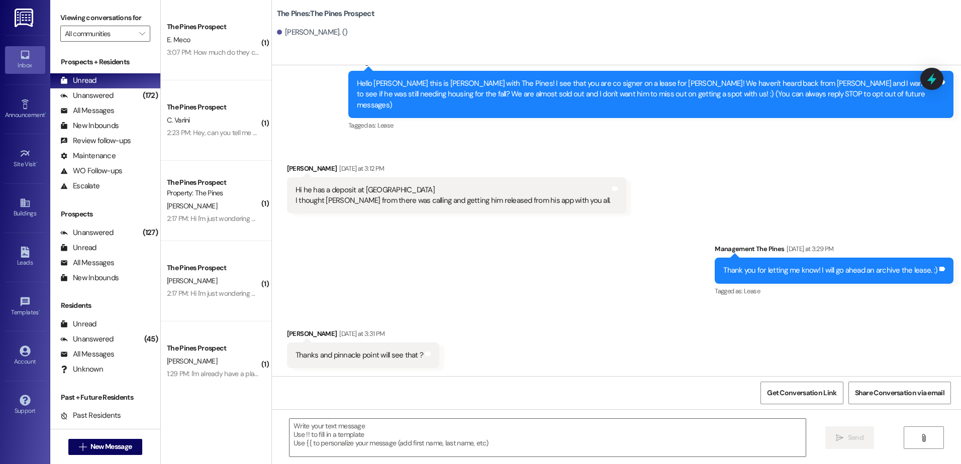
scroll to position [28, 0]
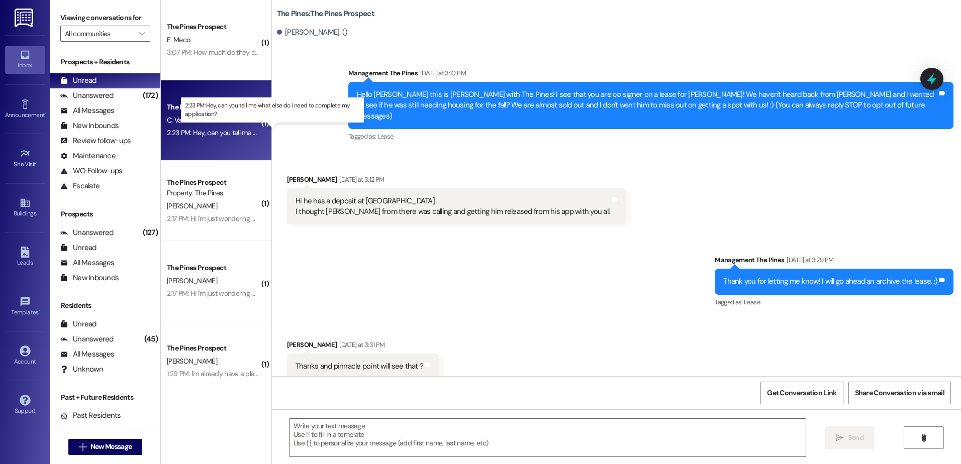
click at [207, 129] on div "2:23 PM: Hey, can you tell me what else do I need to complete my application? 2…" at bounding box center [281, 132] width 228 height 9
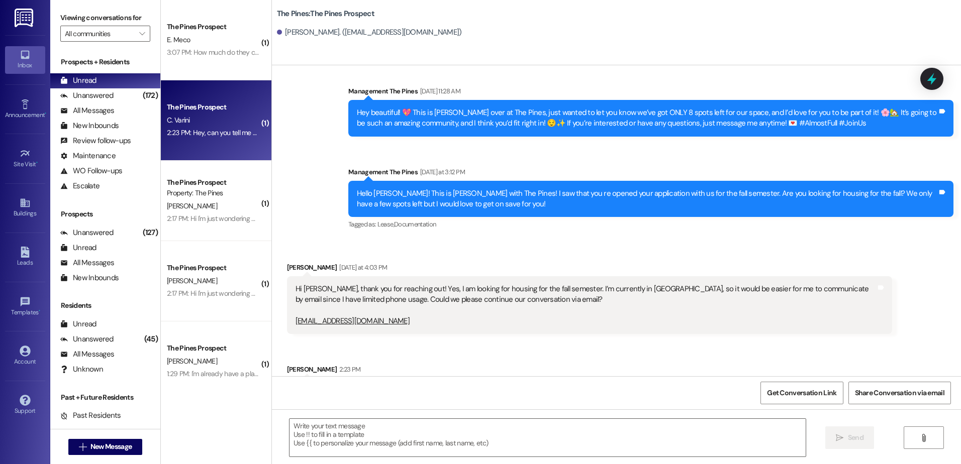
scroll to position [753, 0]
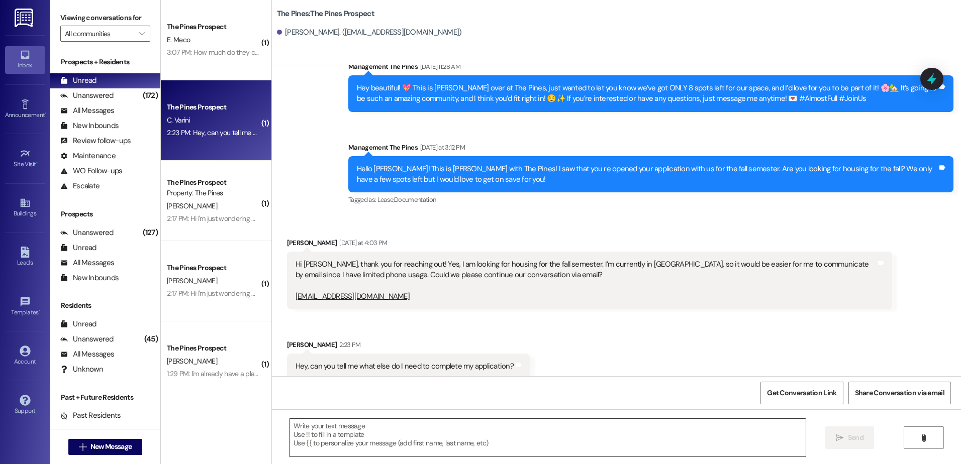
click at [414, 431] on textarea at bounding box center [546, 438] width 515 height 38
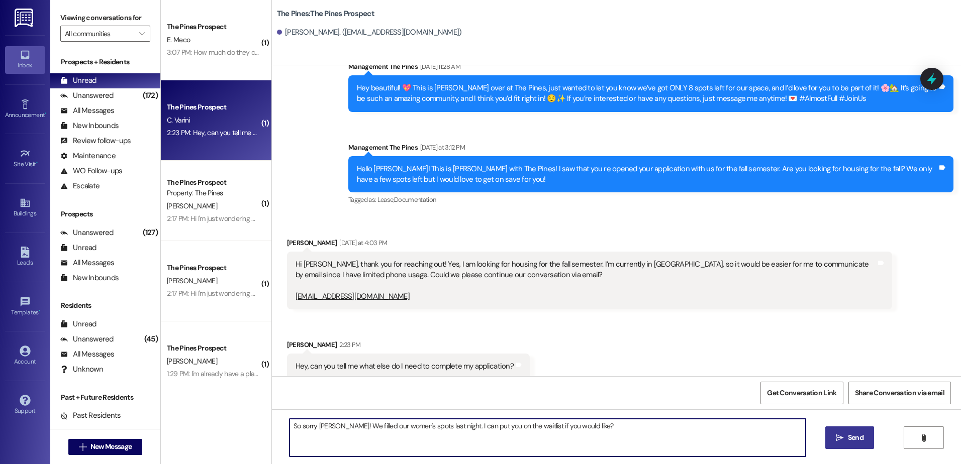
type textarea "So sorry [PERSON_NAME]! We filled our women's spots last night. I can put you o…"
click at [852, 443] on span "Send" at bounding box center [856, 438] width 16 height 11
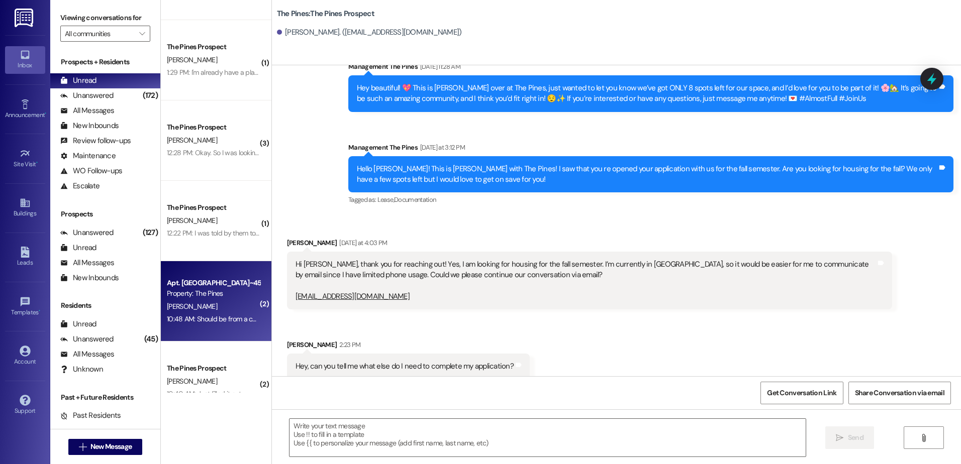
scroll to position [0, 0]
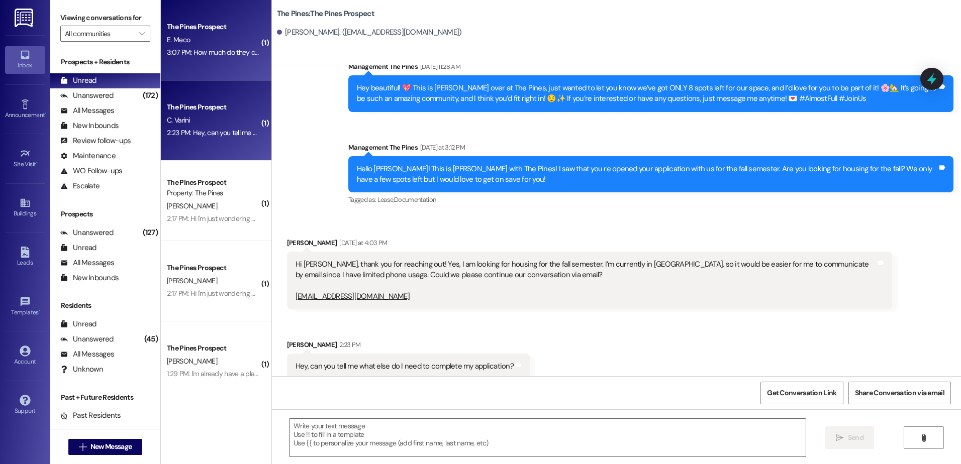
click at [193, 51] on div "3:07 PM: How much do they cost? 3:07 PM: How much do they cost?" at bounding box center [217, 52] width 100 height 9
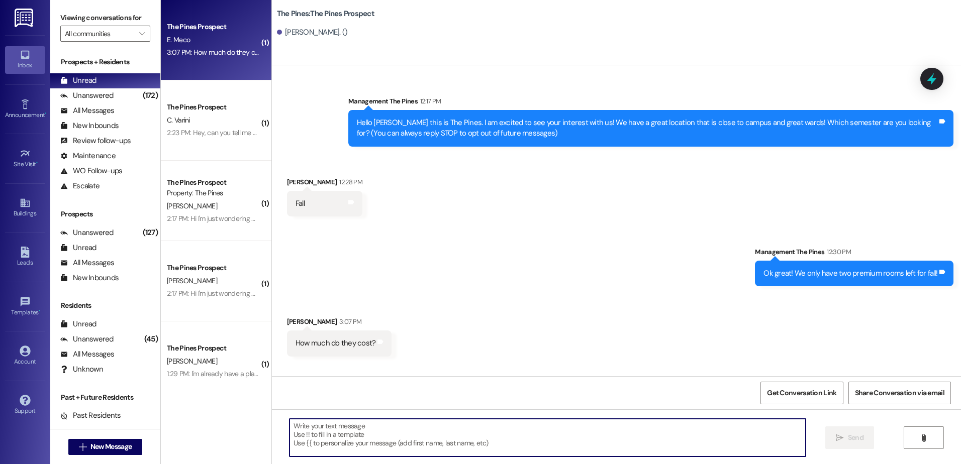
click at [350, 425] on textarea at bounding box center [546, 438] width 515 height 38
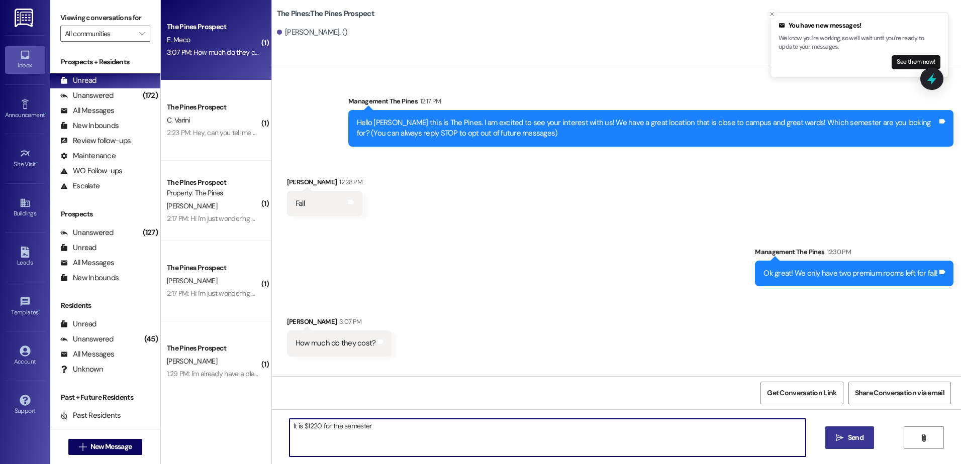
type textarea "It is $1220 for the semester!"
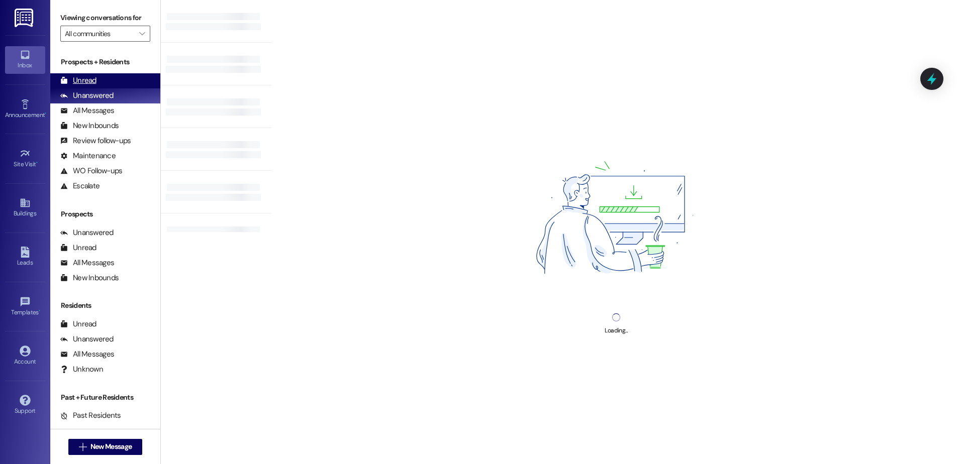
click at [83, 78] on div "Unread" at bounding box center [78, 80] width 36 height 11
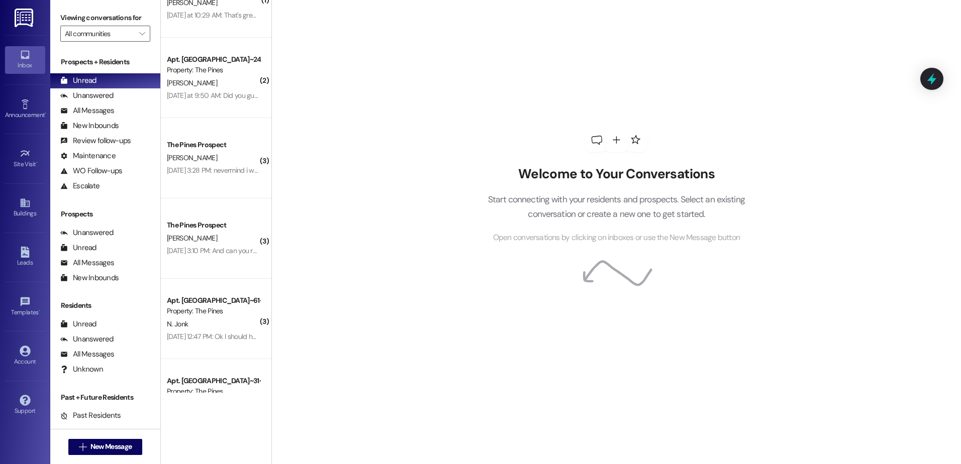
scroll to position [1054, 0]
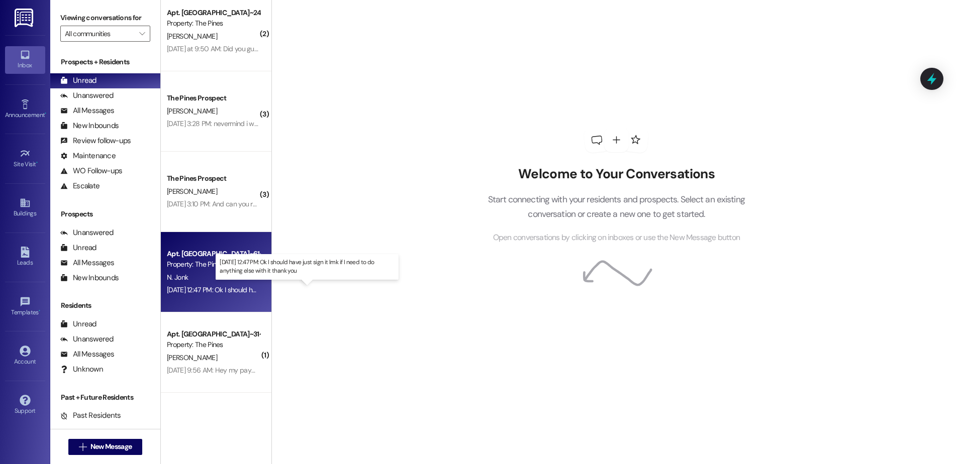
click at [210, 285] on div "Aug 08, 2025 at 12:47 PM: Ok I should have just sign it lmk if I need to do any…" at bounding box center [301, 289] width 268 height 9
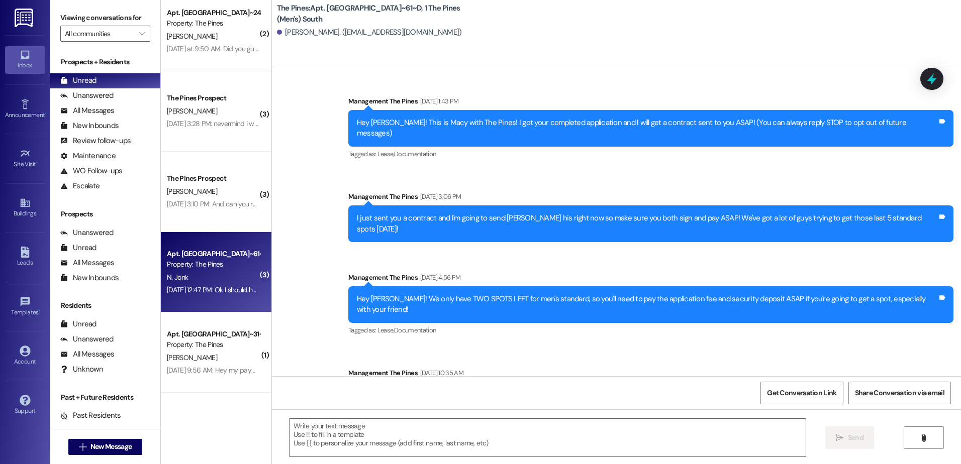
scroll to position [21824, 0]
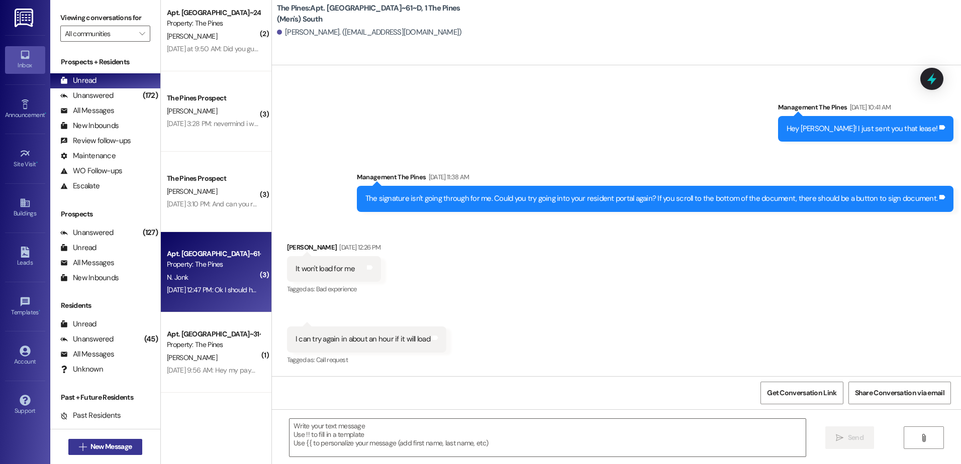
click at [126, 448] on span "New Message" at bounding box center [110, 447] width 41 height 11
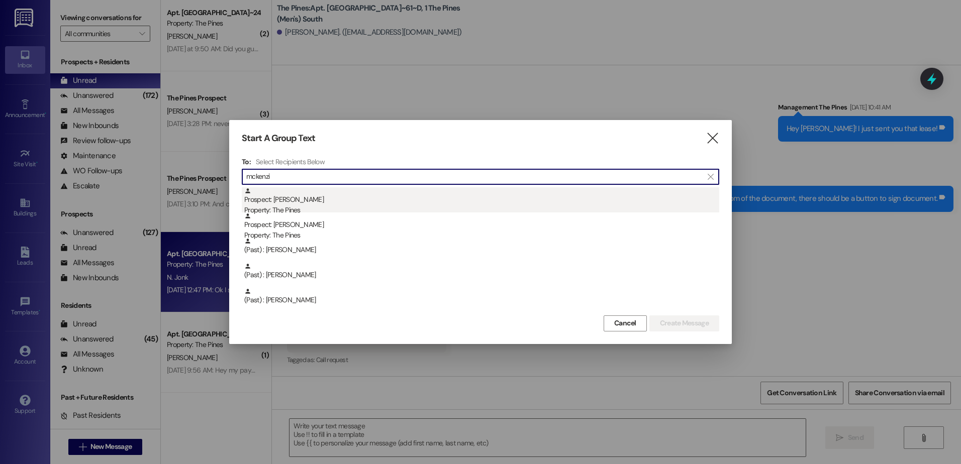
type input "mckenzi"
click at [315, 202] on div "Prospect: McKenzie Sharp Property: The Pines" at bounding box center [481, 201] width 475 height 29
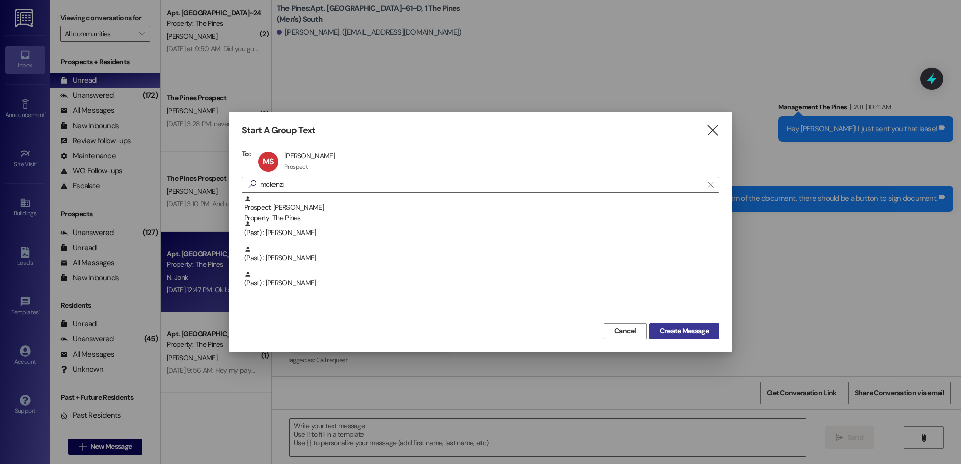
click at [690, 332] on span "Create Message" at bounding box center [684, 331] width 49 height 11
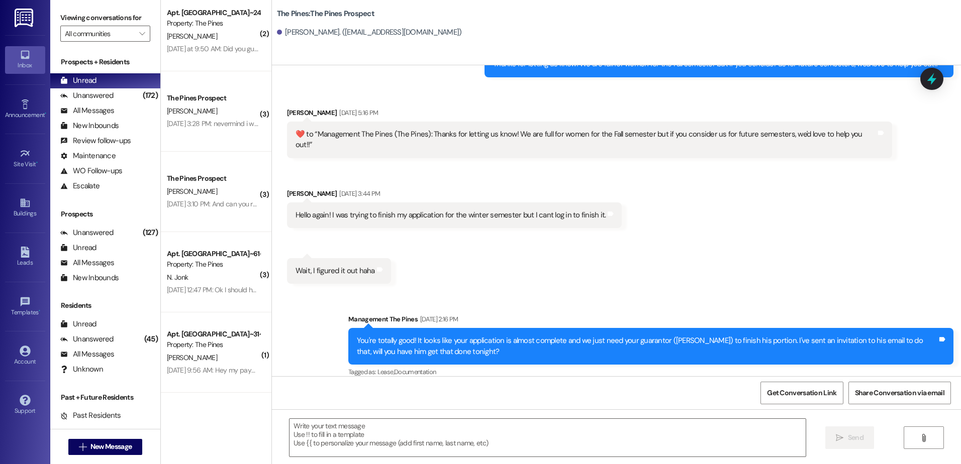
scroll to position [1315, 0]
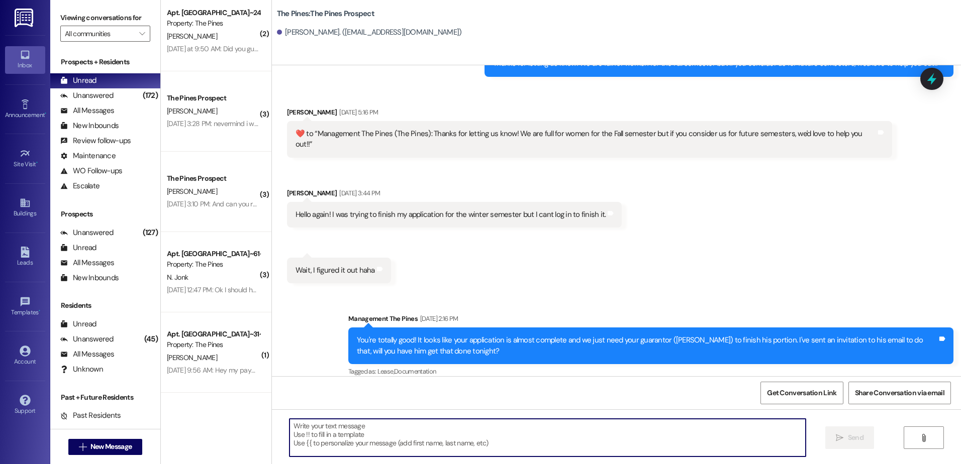
click at [420, 442] on textarea at bounding box center [546, 438] width 515 height 38
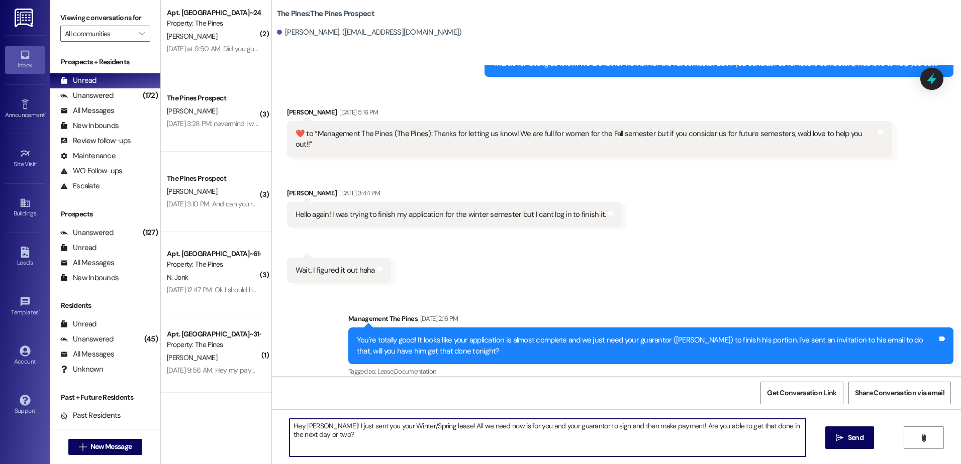
drag, startPoint x: 343, startPoint y: 433, endPoint x: 278, endPoint y: 424, distance: 65.4
click at [284, 424] on div "Hey McKenzie! I just sent you your Winter/Spring lease! All we need now is for …" at bounding box center [542, 438] width 516 height 39
type textarea "Hey McKenzie! I just sent you your Winter/Spring lease! All we need now is for …"
click at [834, 440] on span " Send" at bounding box center [850, 438] width 32 height 11
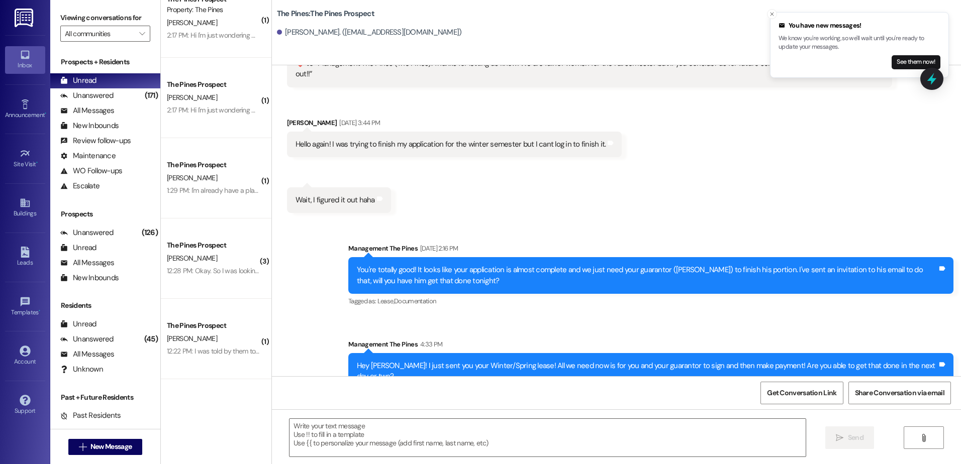
scroll to position [0, 0]
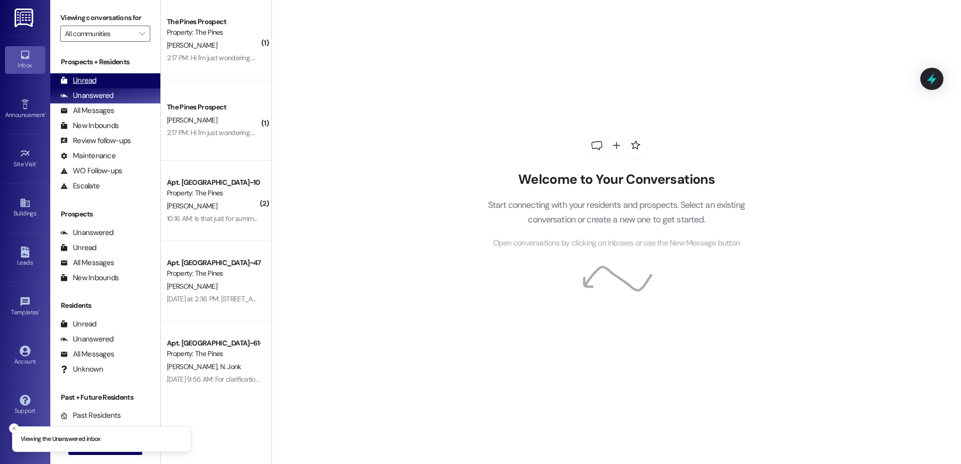
click at [93, 76] on div "Unread" at bounding box center [78, 80] width 36 height 11
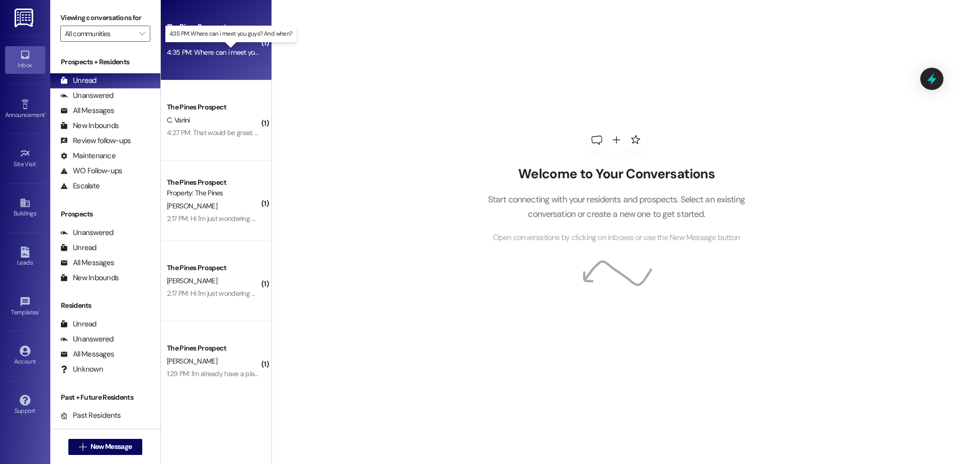
click at [203, 53] on div "4:35 PM: Where can i meet you guys? And when? 4:35 PM: Where can i meet you guy…" at bounding box center [239, 52] width 145 height 9
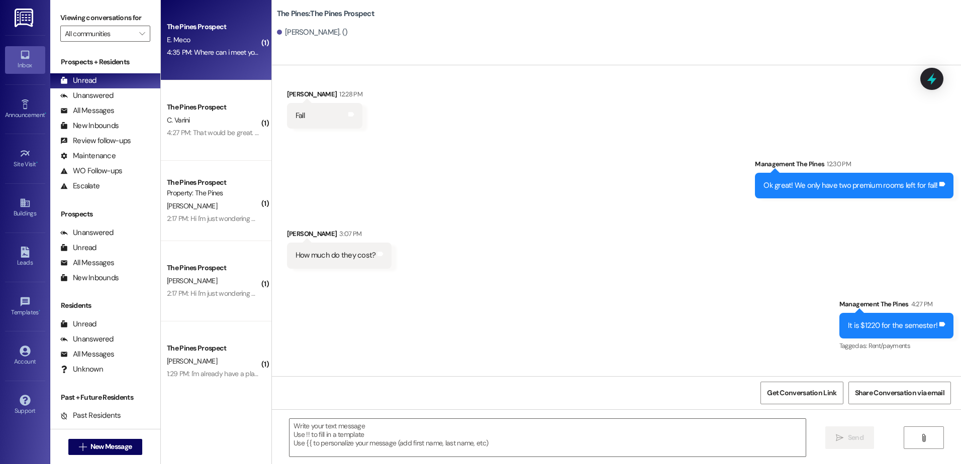
scroll to position [143, 0]
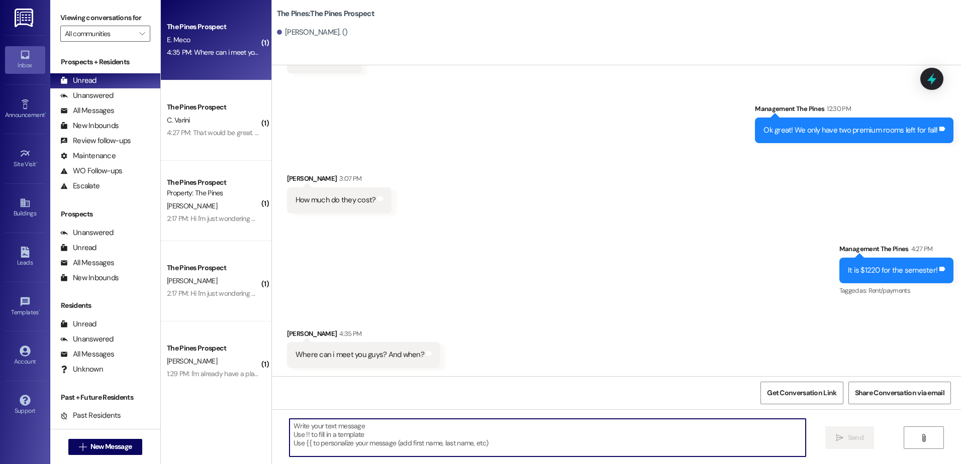
click at [382, 436] on textarea at bounding box center [546, 438] width 515 height 38
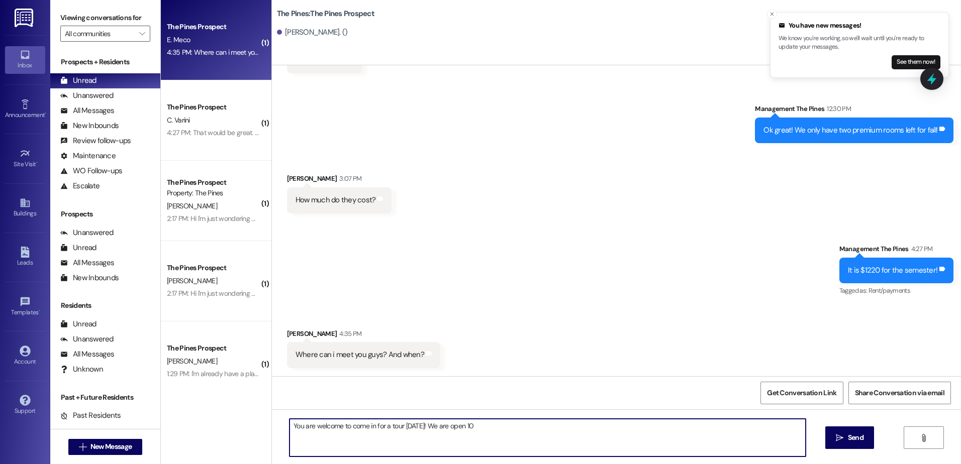
scroll to position [143, 0]
type textarea "You are welcome to come in for a tour tomorrow! We are open 10AM-5PM"
